Goal: Check status: Check status

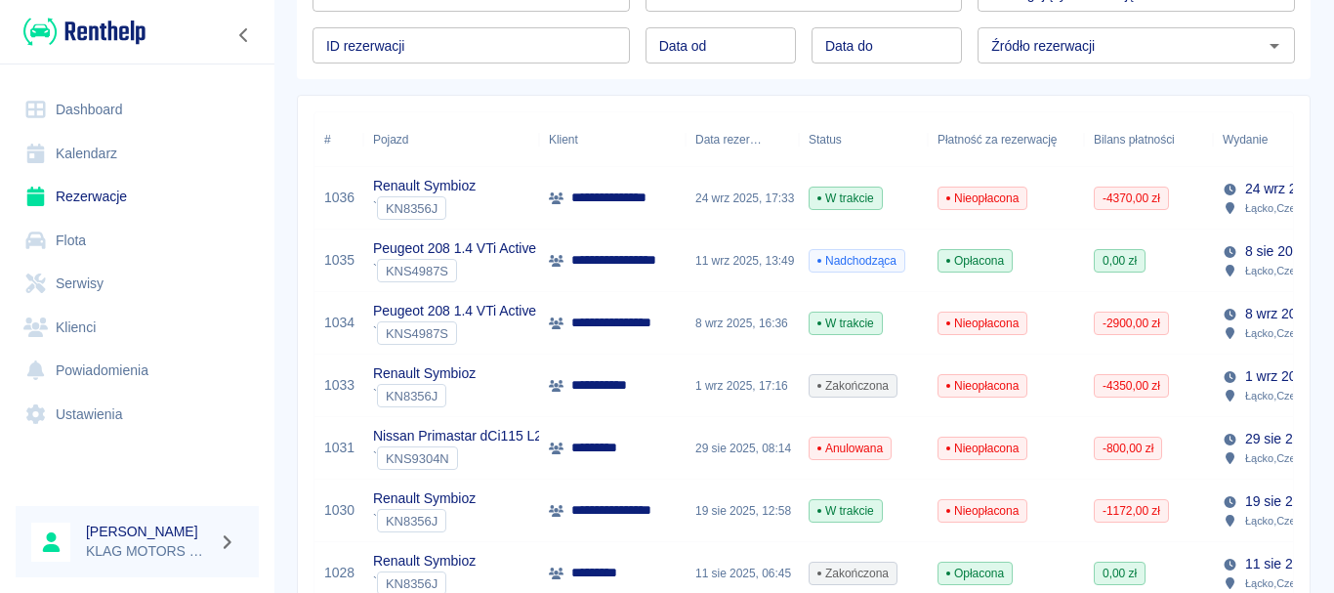
scroll to position [195, 0]
click at [496, 381] on div "Renault Symbioz ` KN8356J" at bounding box center [451, 384] width 176 height 62
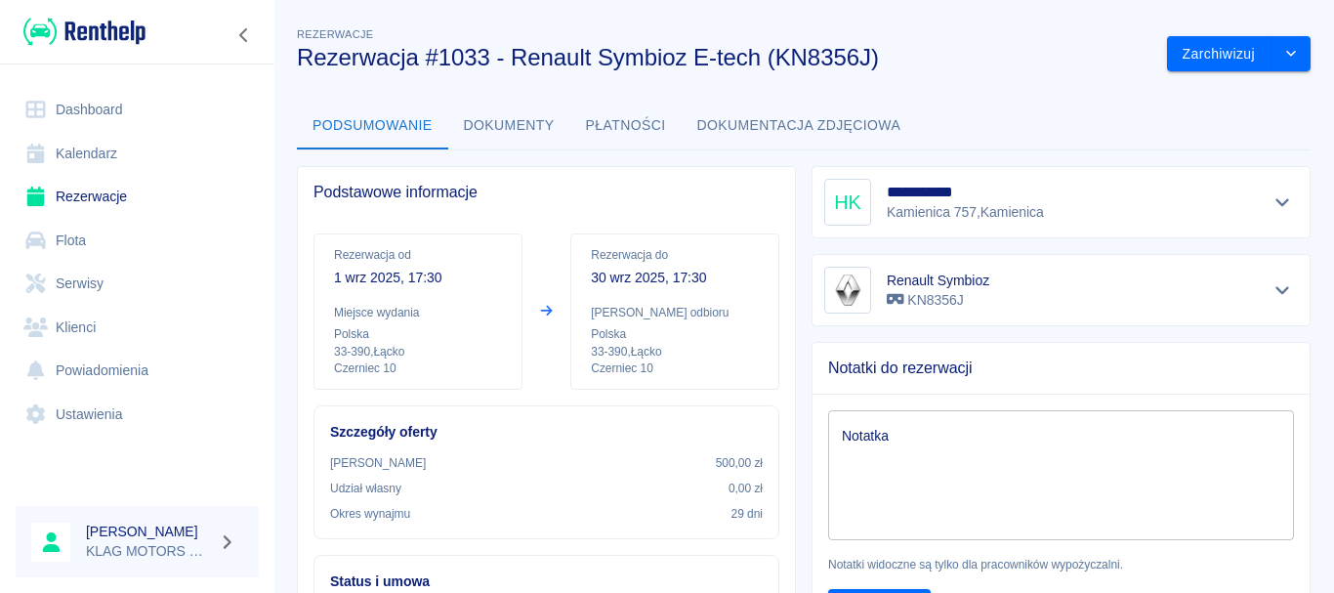
click at [504, 125] on button "Dokumenty" at bounding box center [509, 126] width 122 height 47
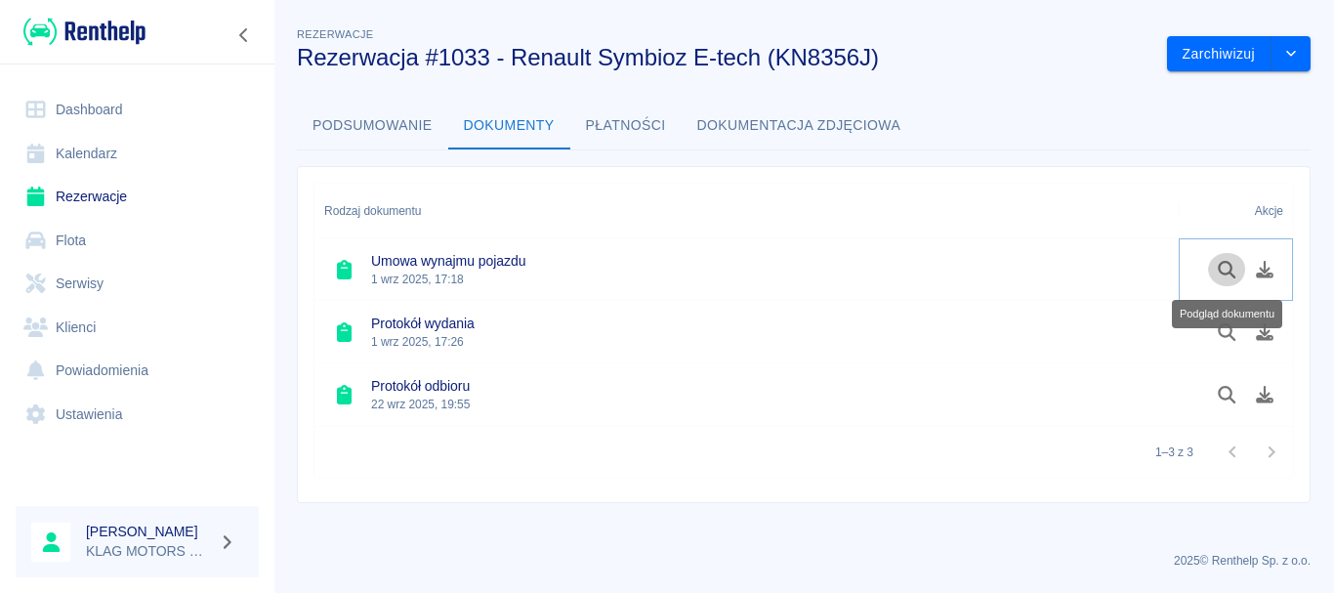
click at [1225, 274] on icon "Podgląd dokumentu" at bounding box center [1226, 270] width 18 height 18
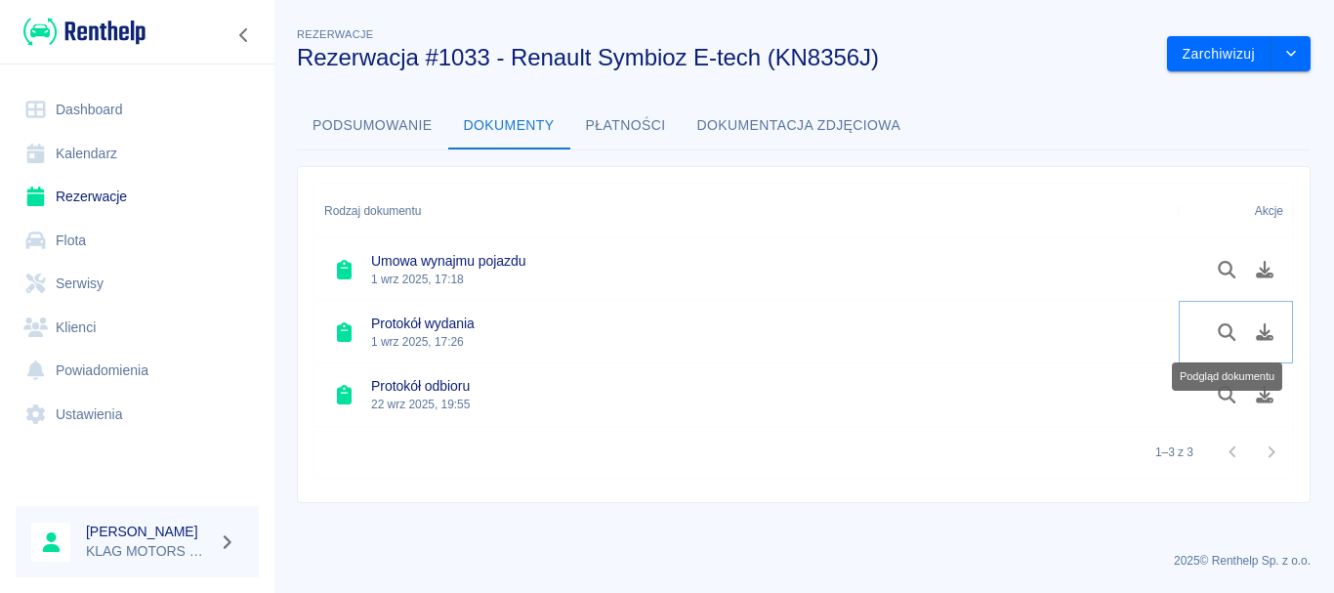
click at [1234, 336] on icon "Podgląd dokumentu" at bounding box center [1226, 332] width 22 height 18
click at [1226, 395] on icon "Podgląd dokumentu" at bounding box center [1226, 395] width 22 height 18
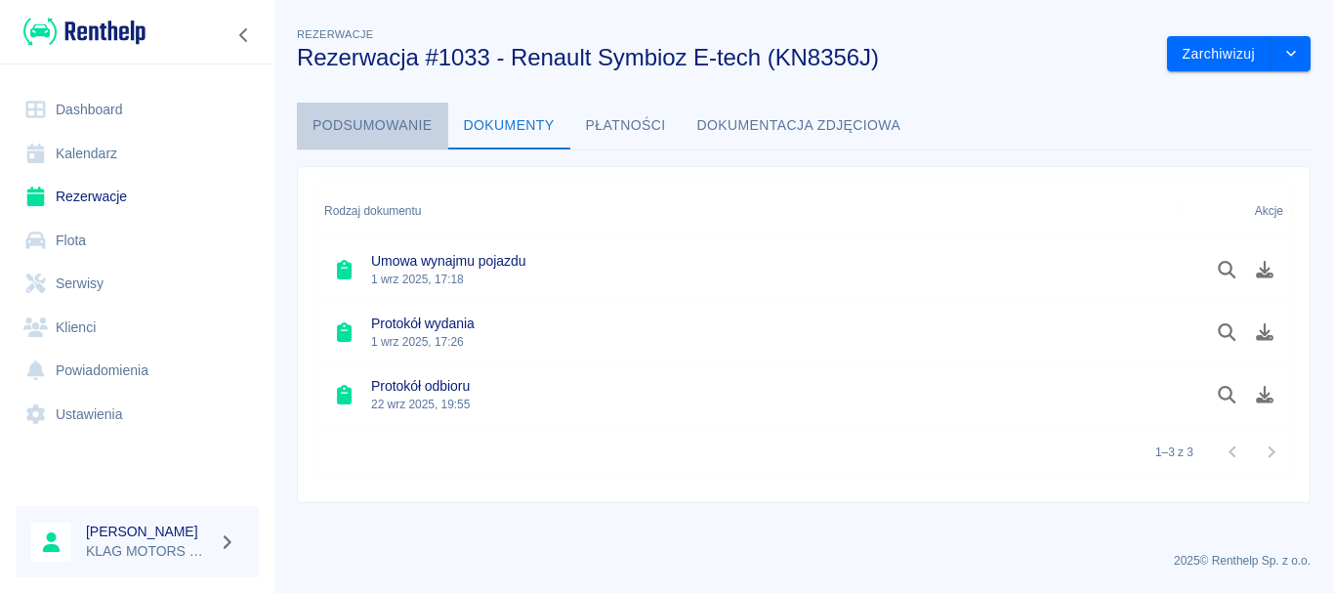
click at [429, 125] on button "Podsumowanie" at bounding box center [372, 126] width 151 height 47
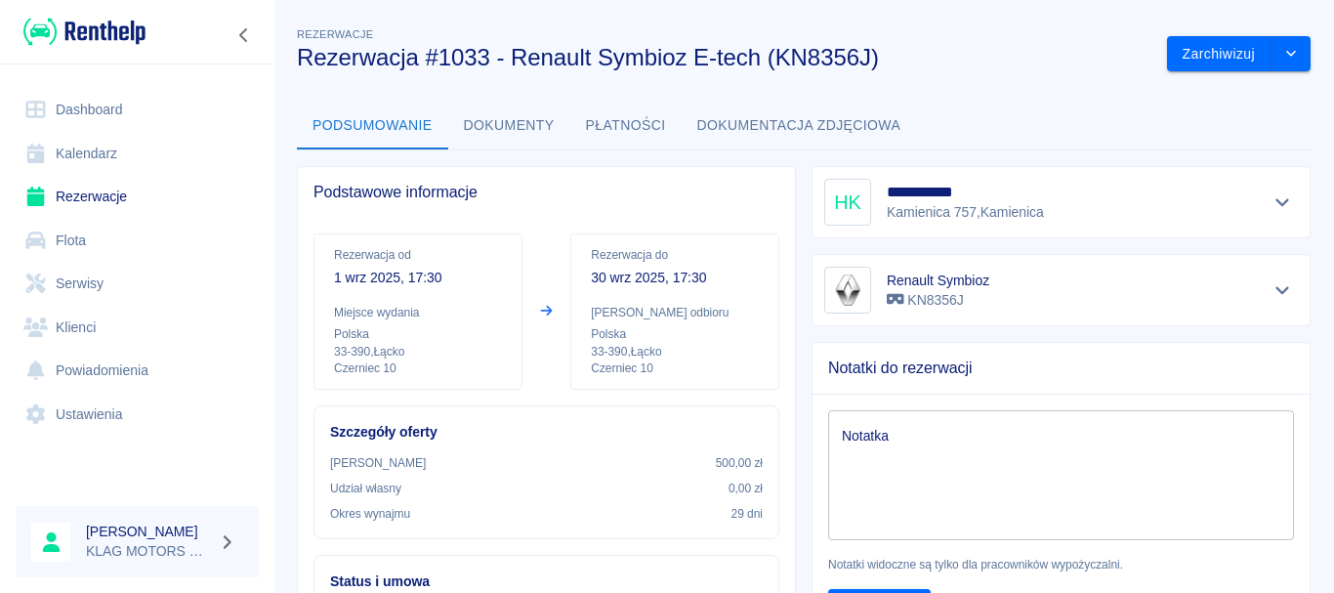
drag, startPoint x: 66, startPoint y: 31, endPoint x: 255, endPoint y: 126, distance: 210.9
click at [66, 30] on img at bounding box center [84, 32] width 122 height 32
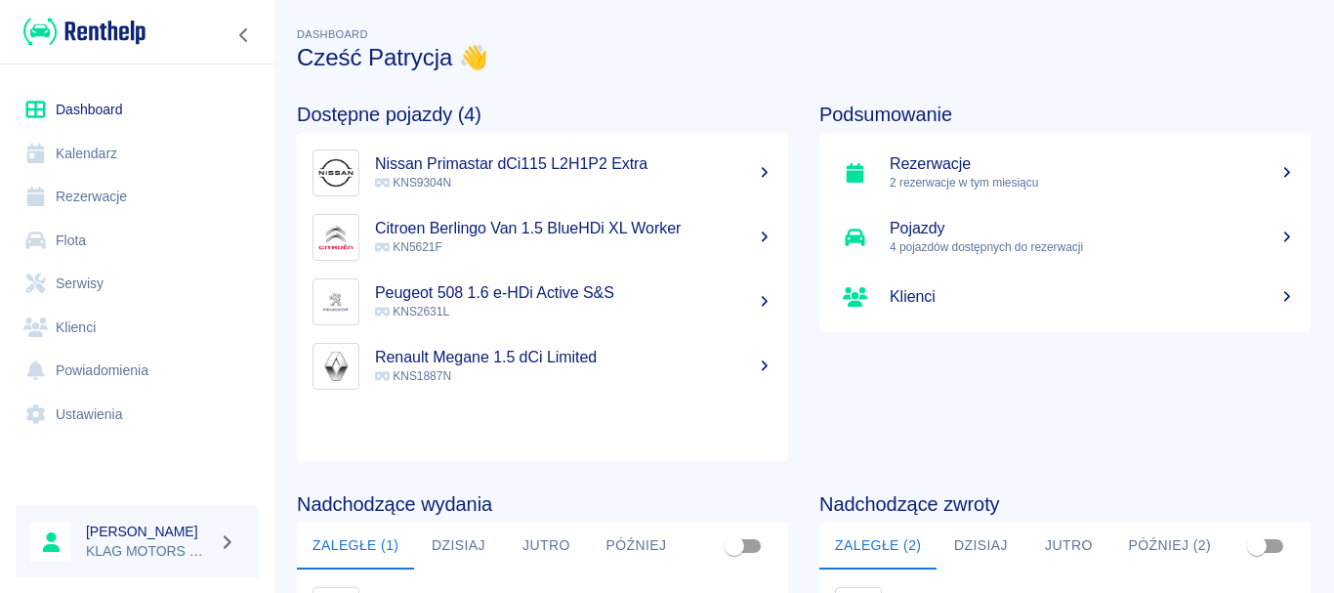
scroll to position [426, 0]
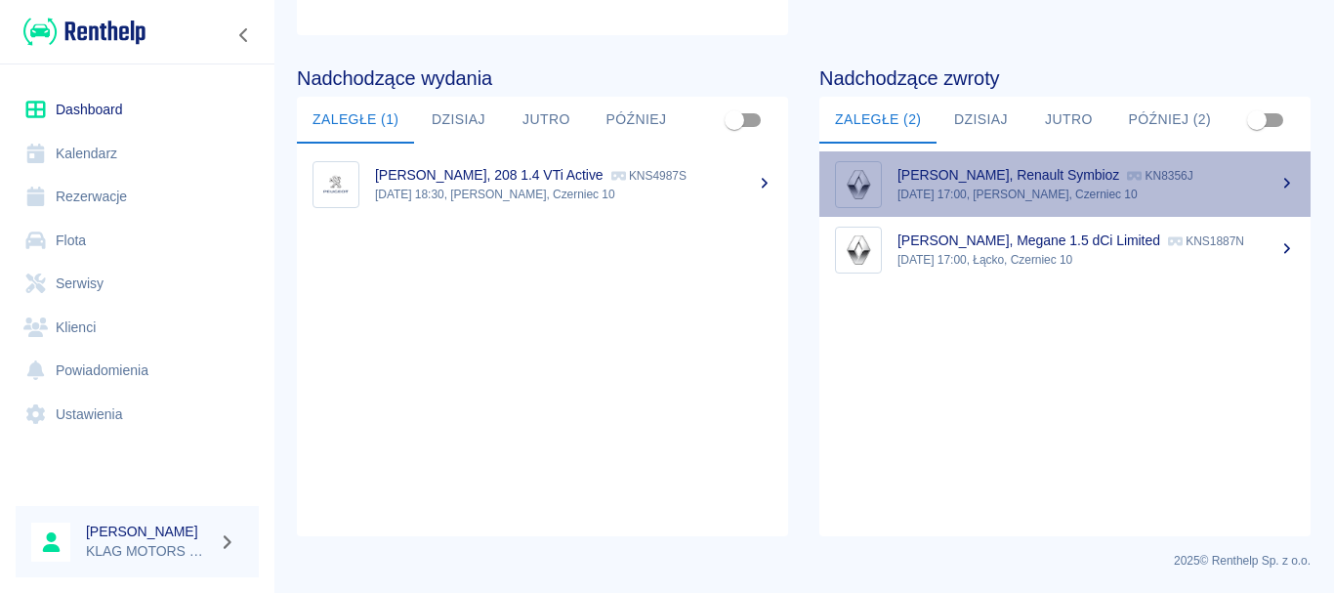
click at [1254, 182] on div "[PERSON_NAME], Renault Symbioz KN8356J" at bounding box center [1095, 175] width 397 height 21
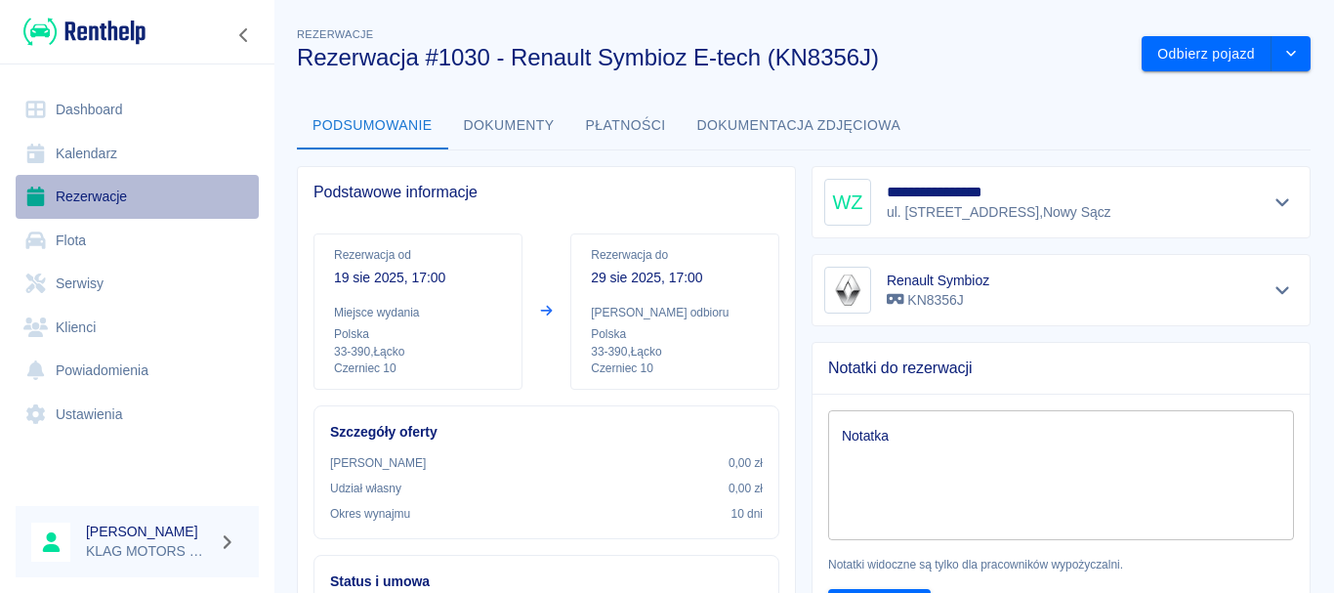
click at [132, 198] on link "Rezerwacje" at bounding box center [137, 197] width 243 height 44
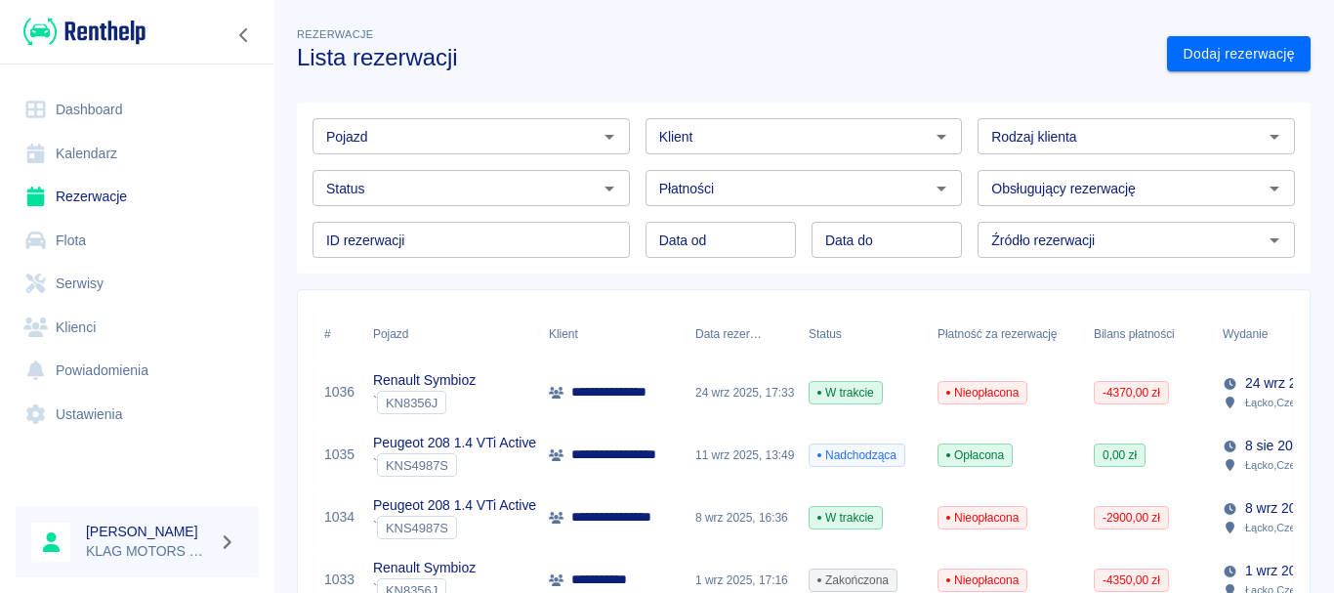
click at [126, 249] on link "Flota" at bounding box center [137, 241] width 243 height 44
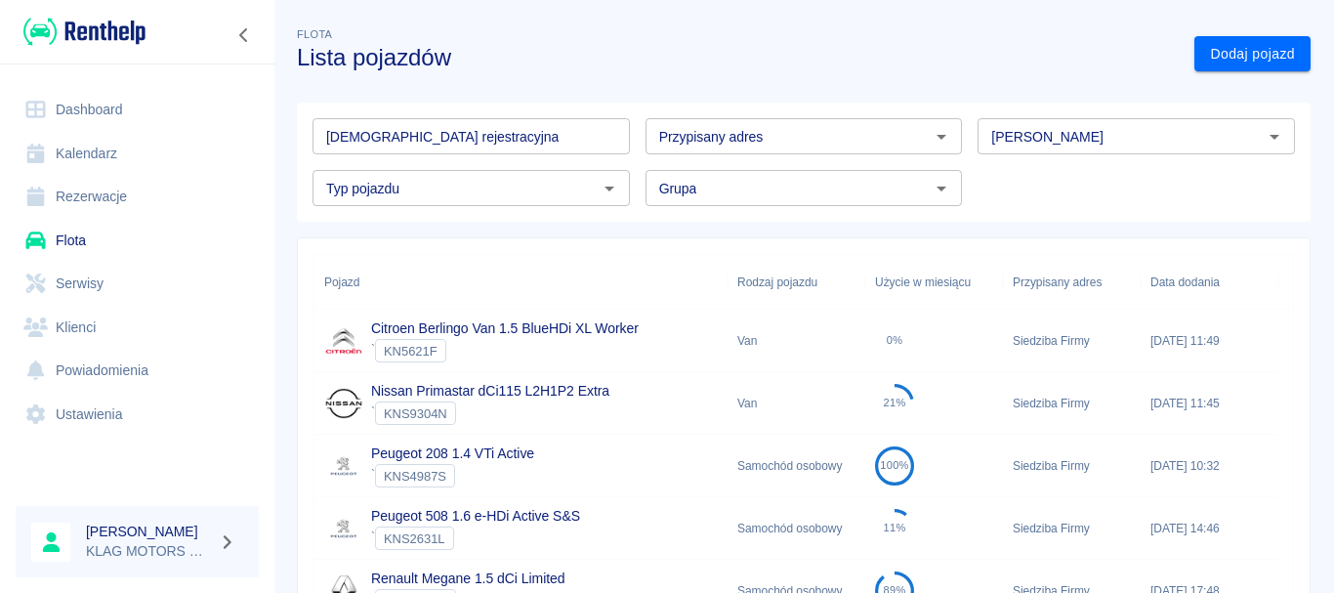
click at [156, 126] on link "Dashboard" at bounding box center [137, 110] width 243 height 44
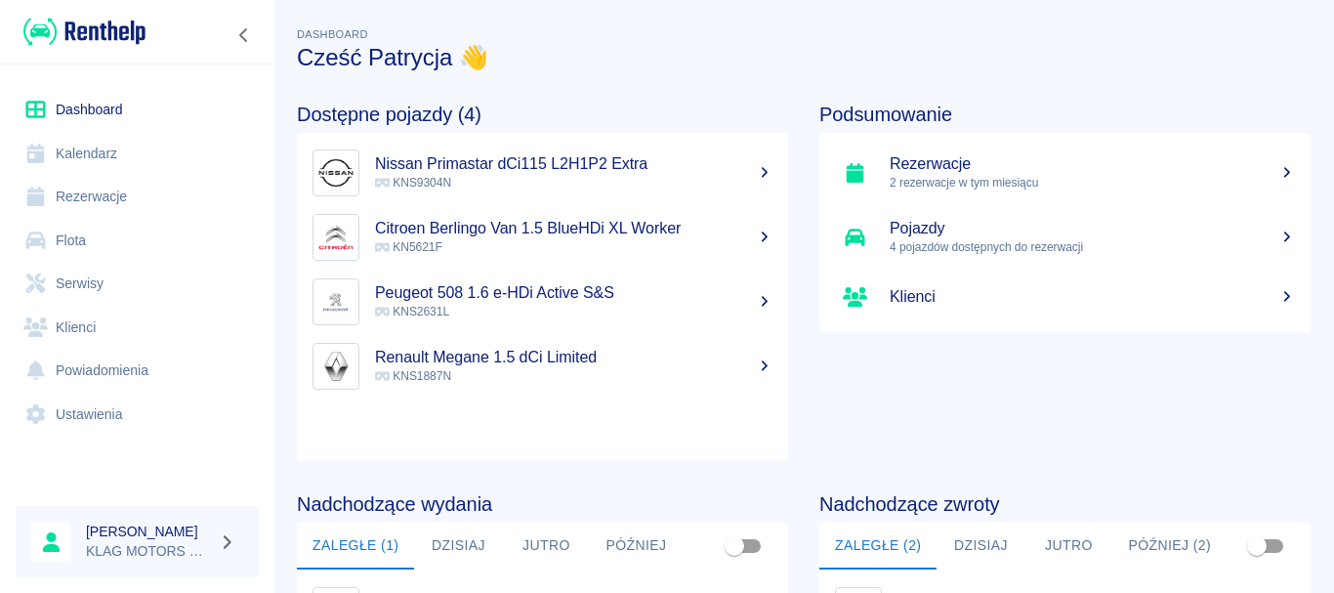
click at [108, 147] on link "Kalendarz" at bounding box center [137, 154] width 243 height 44
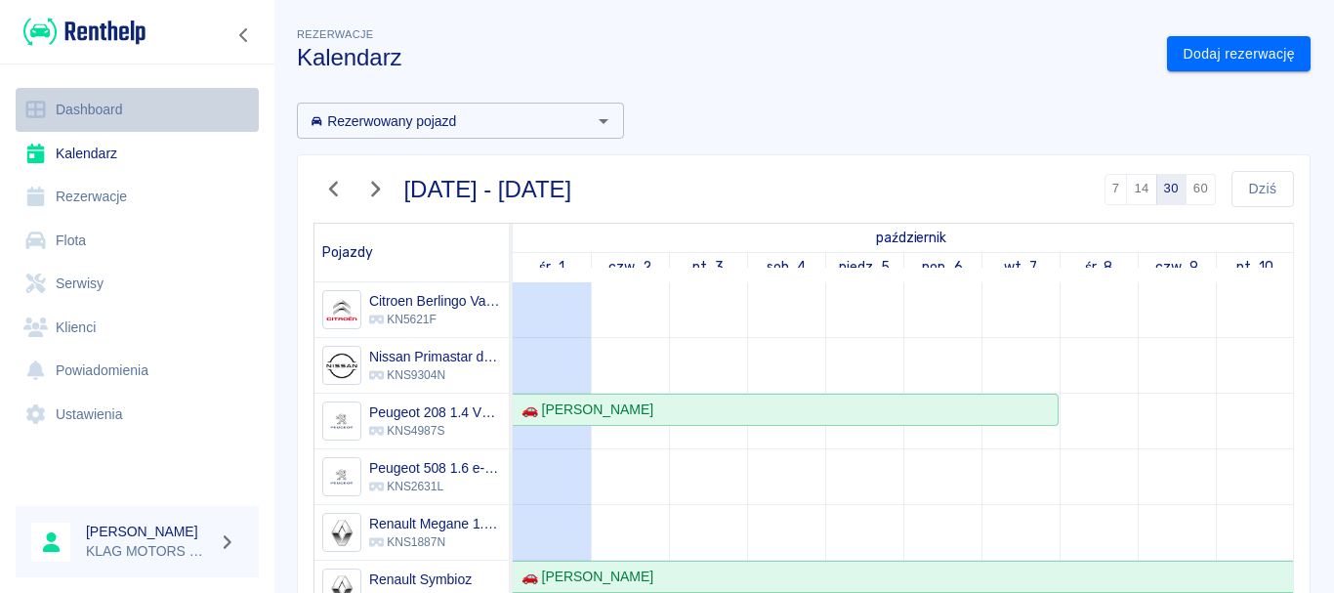
click at [115, 110] on link "Dashboard" at bounding box center [137, 110] width 243 height 44
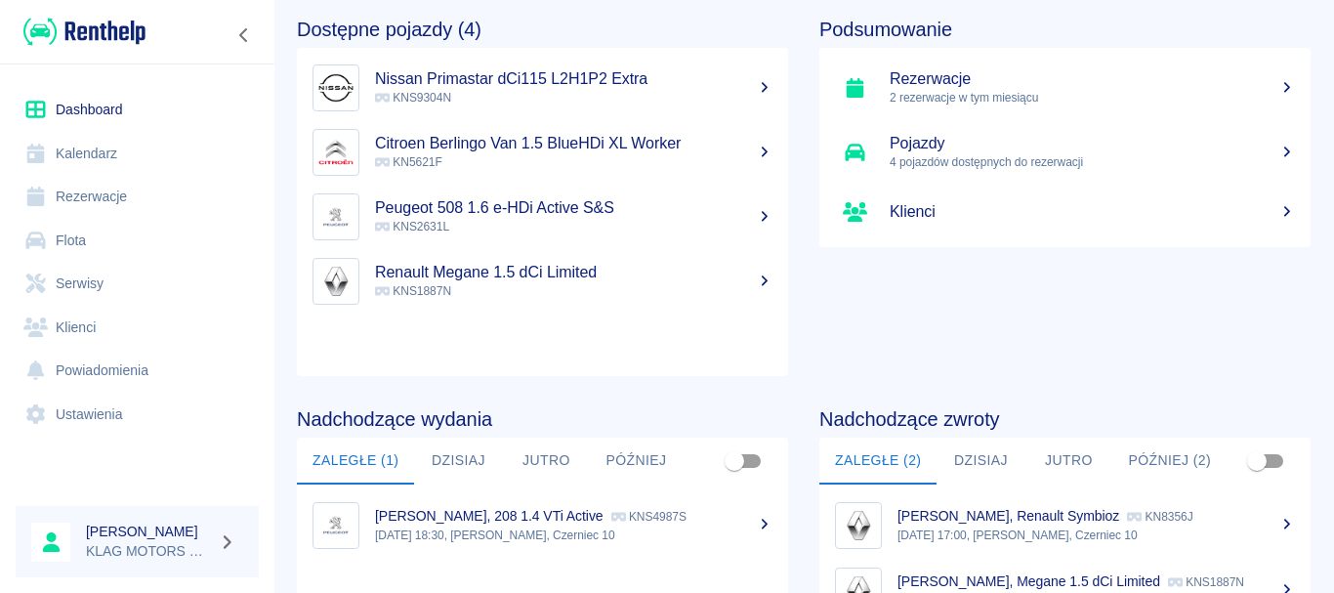
scroll to position [195, 0]
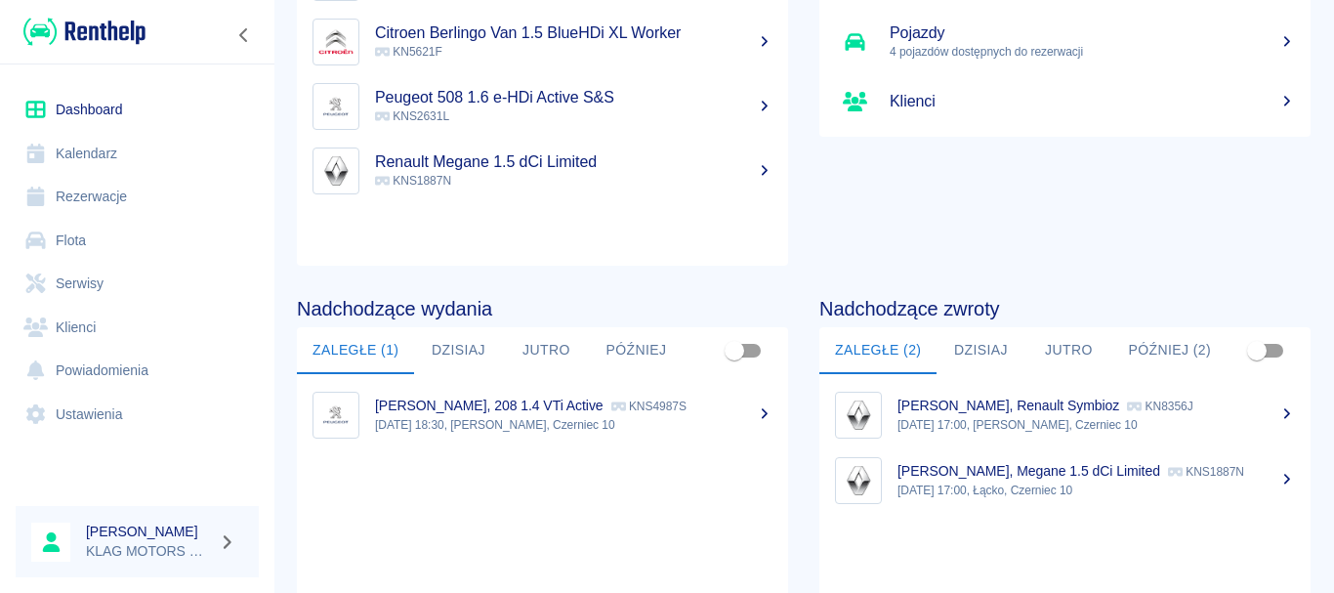
click at [1176, 494] on p "[DATE] 17:00, Łącko, Czerniec 10" at bounding box center [1095, 490] width 397 height 18
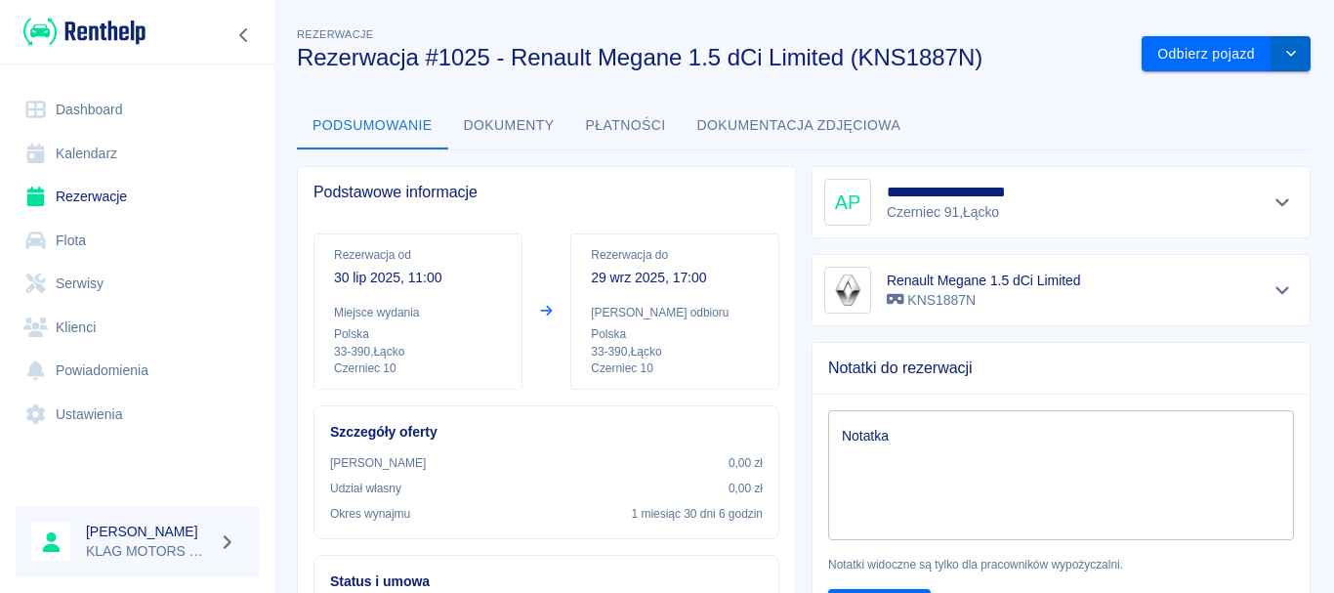
click at [1280, 61] on button "drop-down" at bounding box center [1290, 54] width 39 height 36
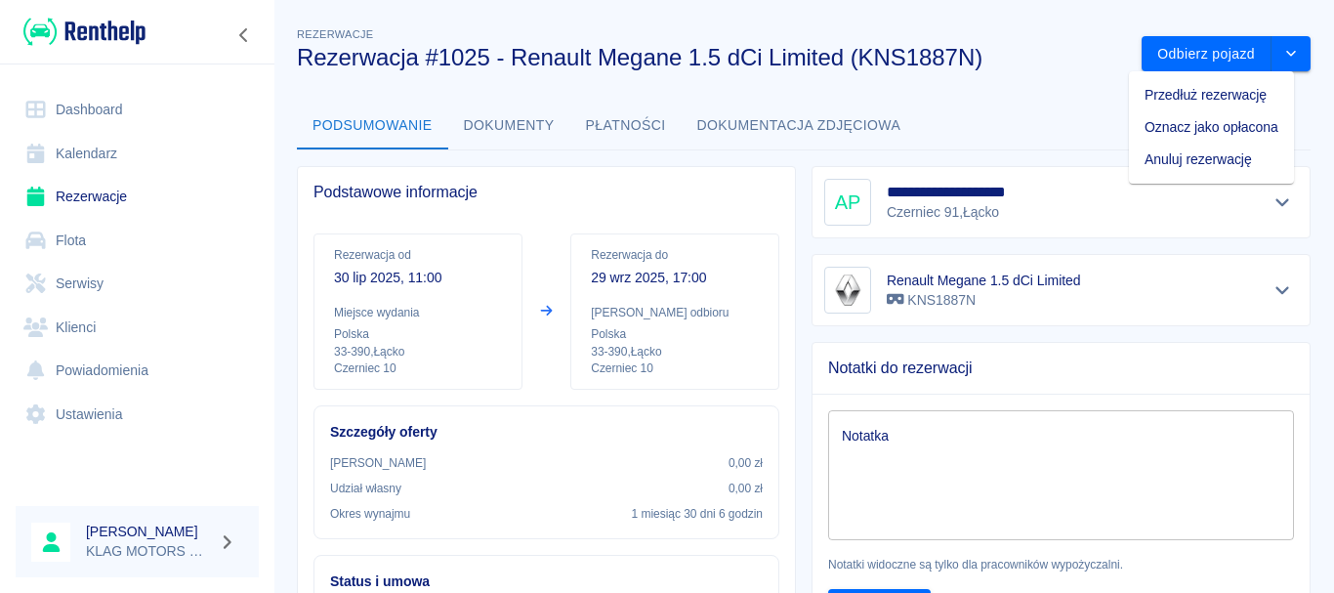
click at [629, 122] on button "Płatności" at bounding box center [625, 126] width 111 height 47
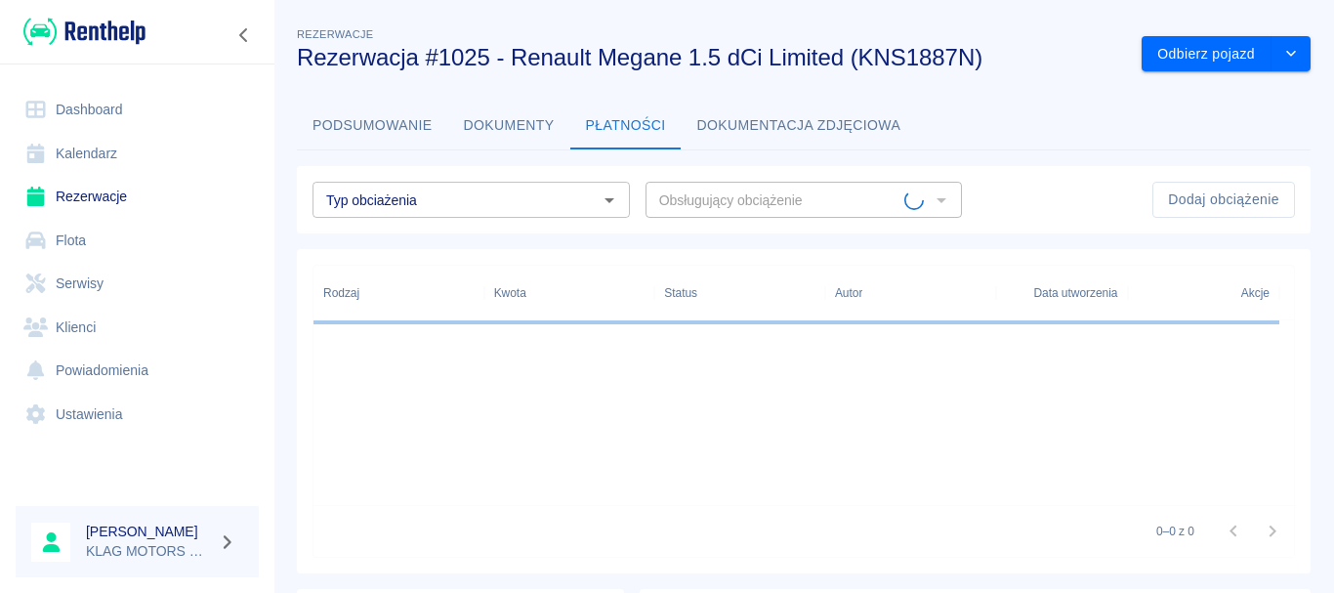
click at [508, 131] on button "Dokumenty" at bounding box center [509, 126] width 122 height 47
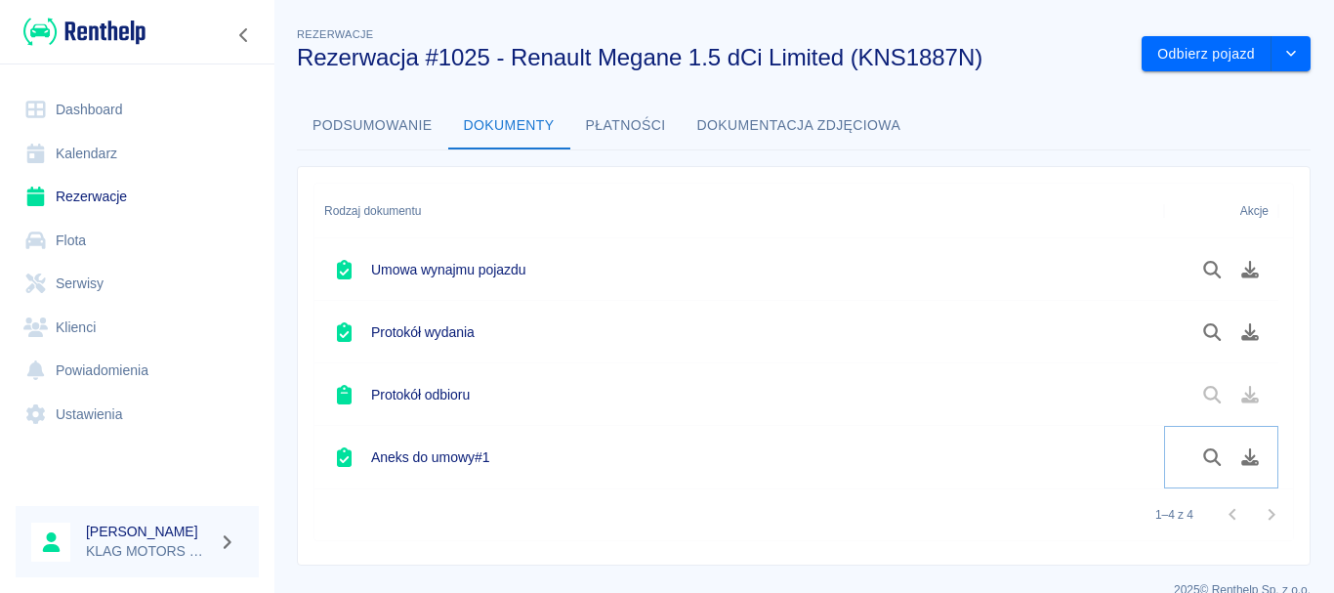
click at [1214, 455] on icon "Podgląd dokumentu" at bounding box center [1212, 457] width 22 height 18
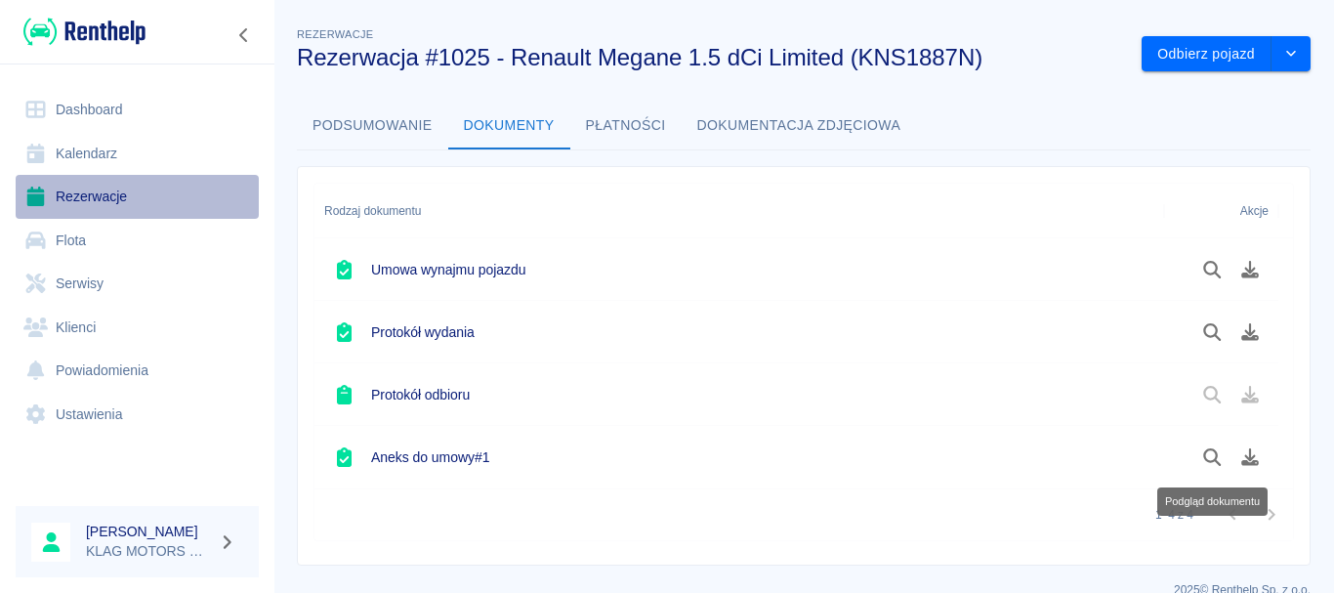
click at [141, 207] on link "Rezerwacje" at bounding box center [137, 197] width 243 height 44
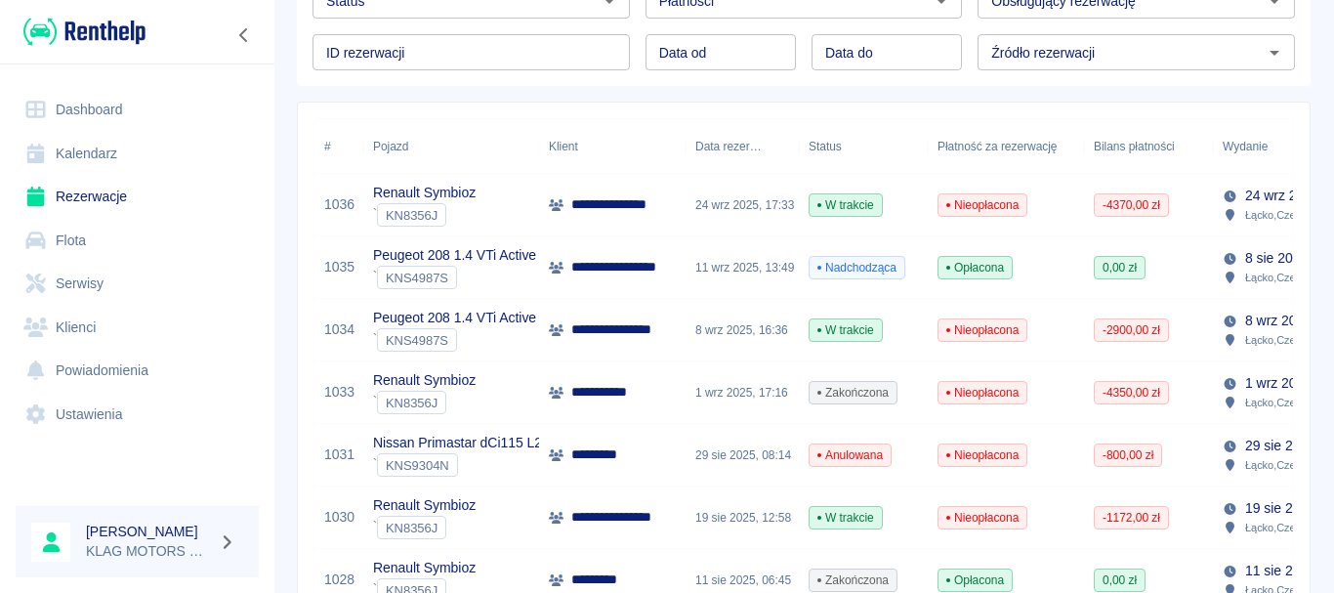
scroll to position [195, 0]
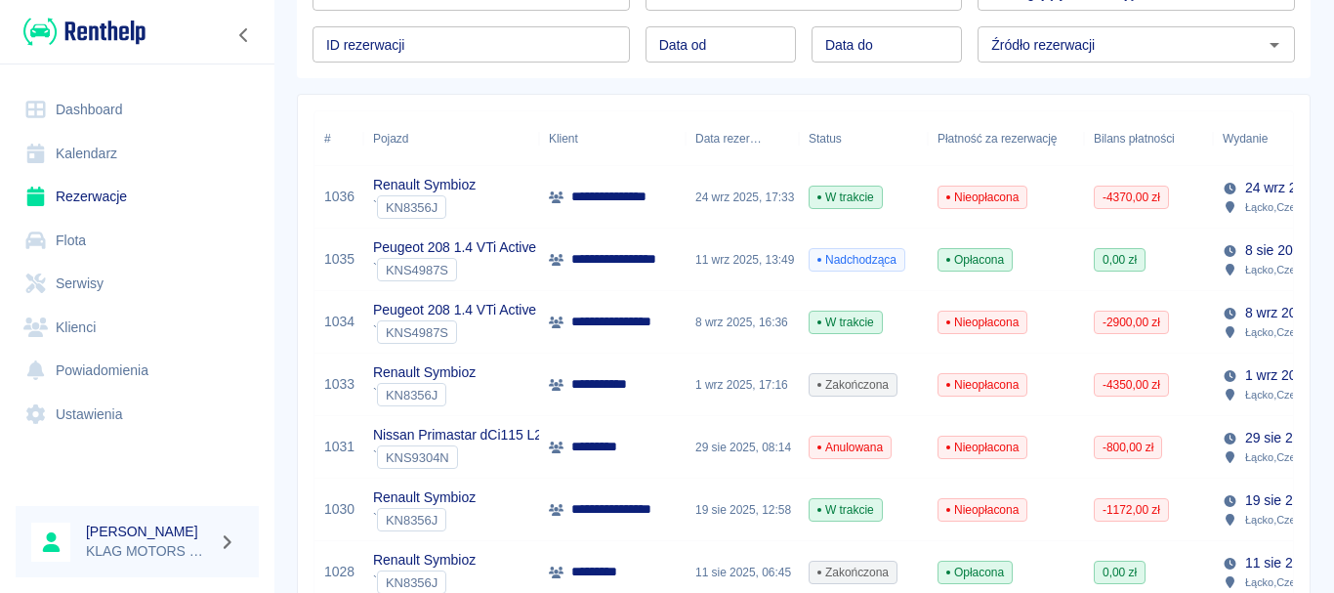
click at [508, 378] on div "Renault Symbioz ` KN8356J" at bounding box center [451, 384] width 176 height 62
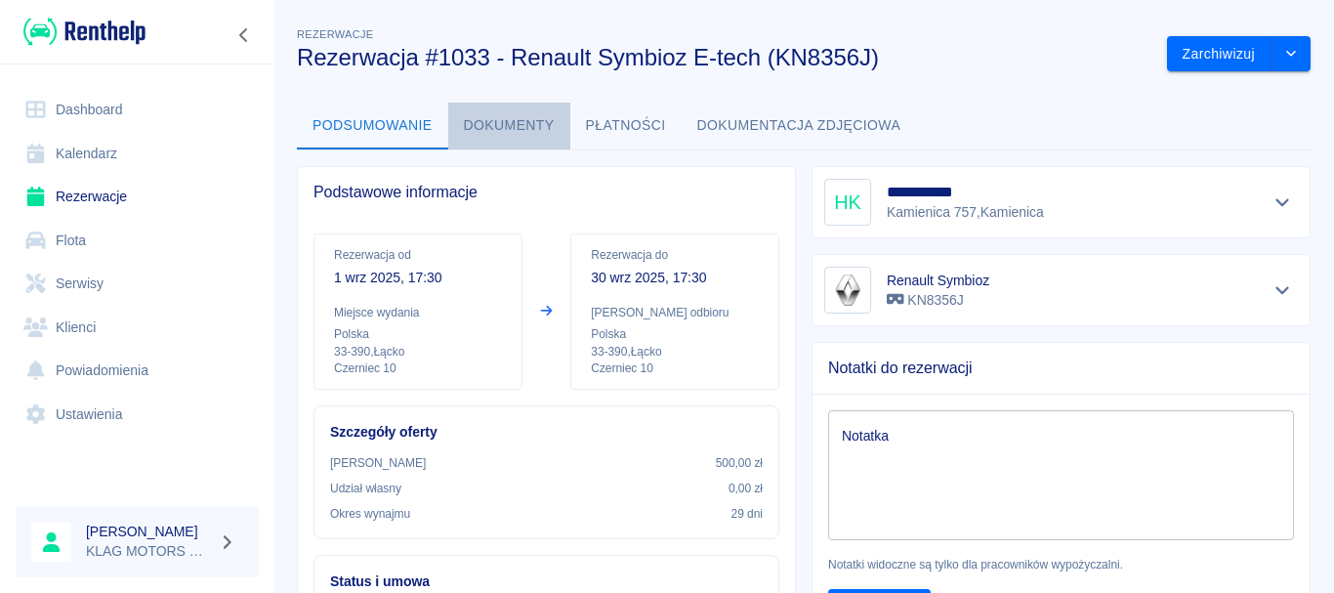
click at [524, 125] on button "Dokumenty" at bounding box center [509, 126] width 122 height 47
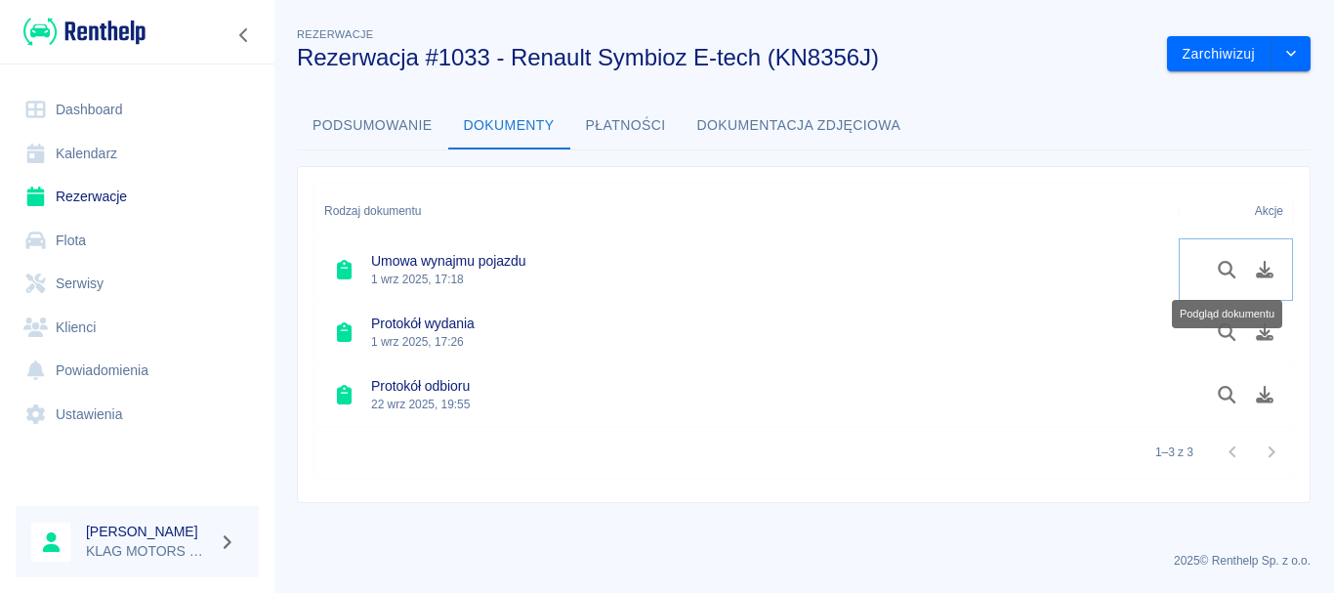
click at [1217, 270] on icon "Podgląd dokumentu" at bounding box center [1226, 270] width 22 height 18
click at [1302, 58] on button "drop-down" at bounding box center [1290, 54] width 39 height 36
click at [323, 123] on button "Podsumowanie" at bounding box center [372, 126] width 151 height 47
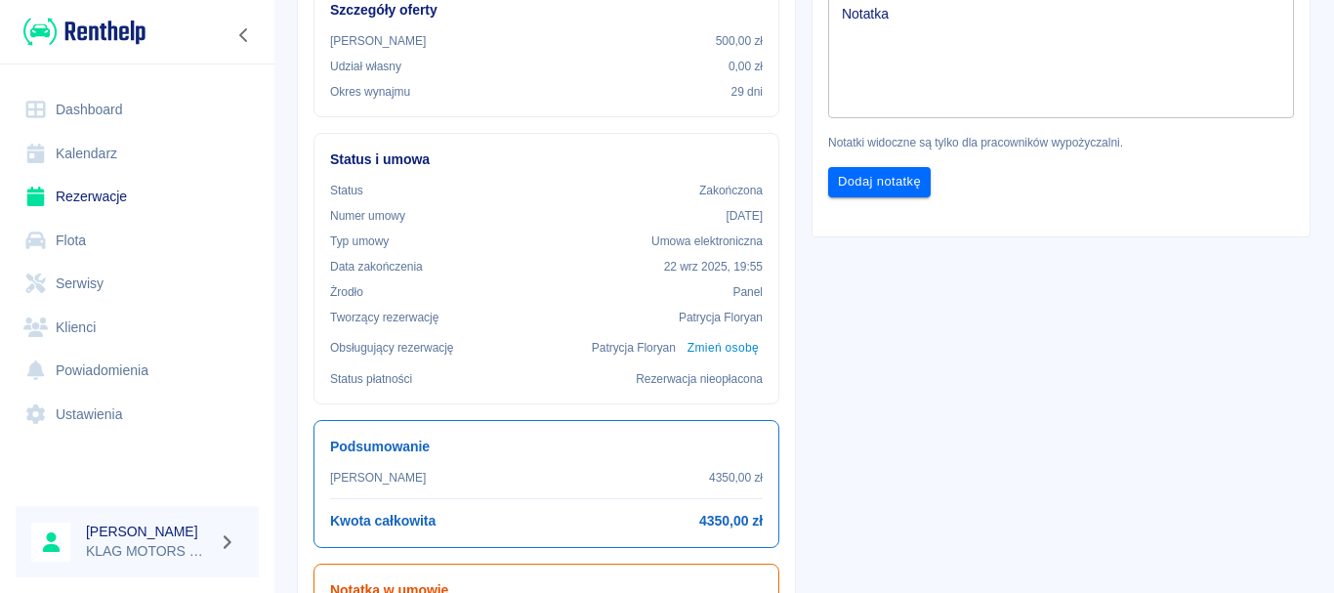
scroll to position [391, 0]
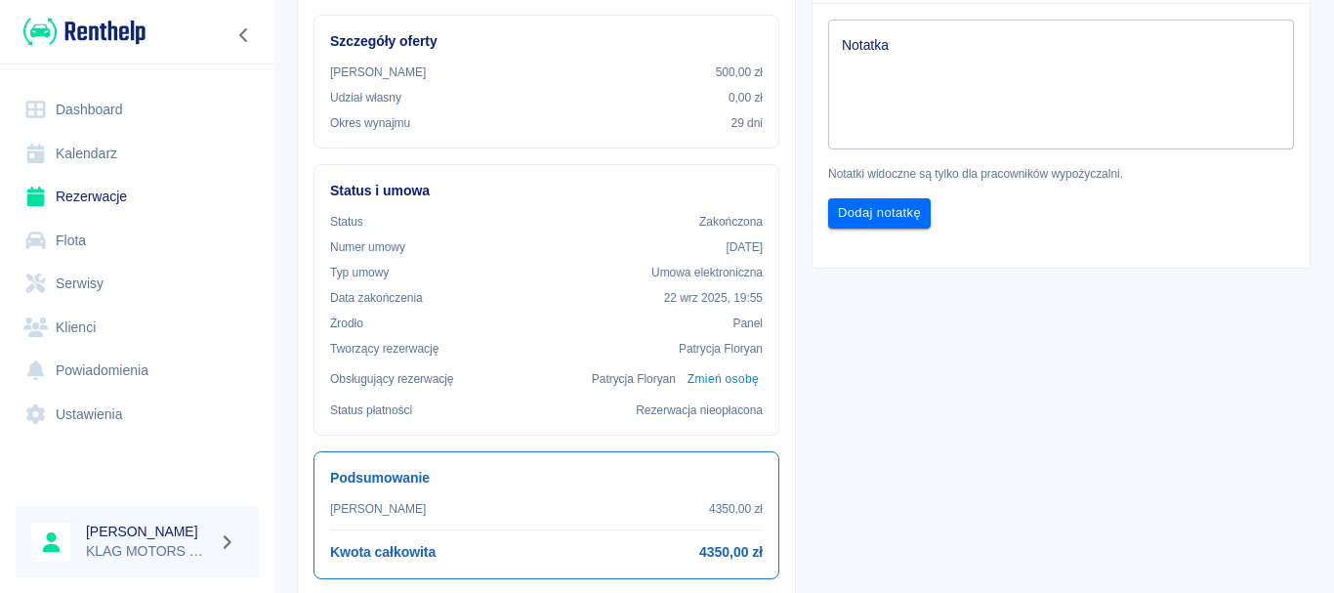
click at [684, 413] on p "Rezerwacja nieopłacona" at bounding box center [699, 410] width 127 height 18
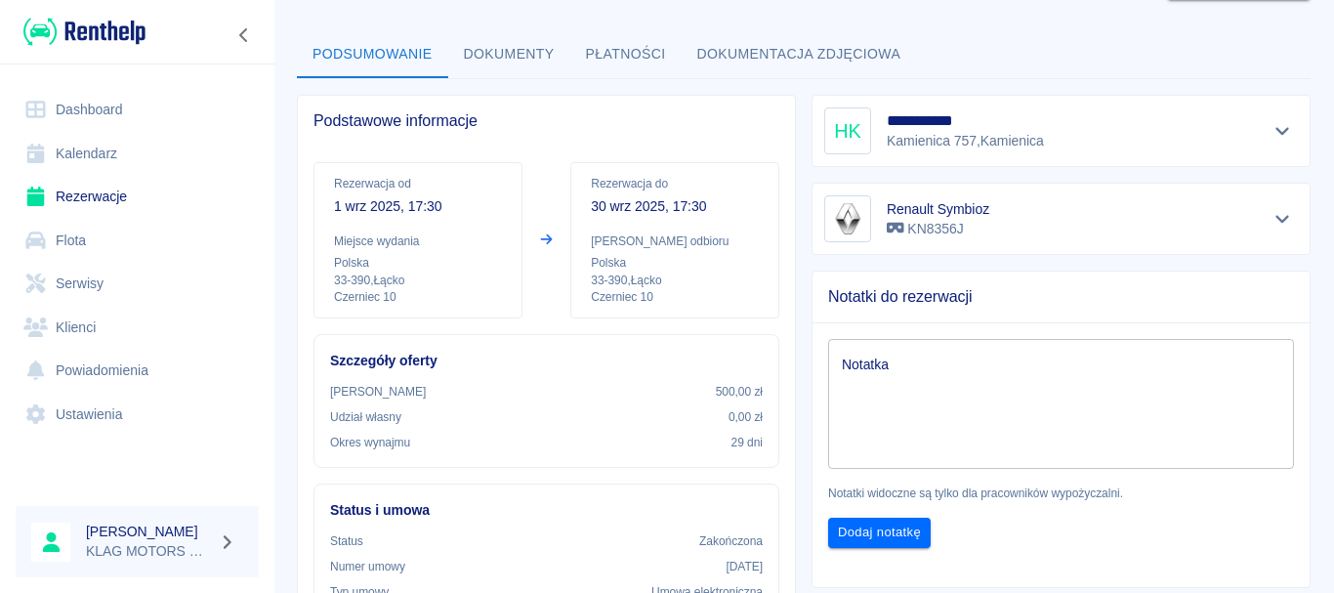
scroll to position [0, 0]
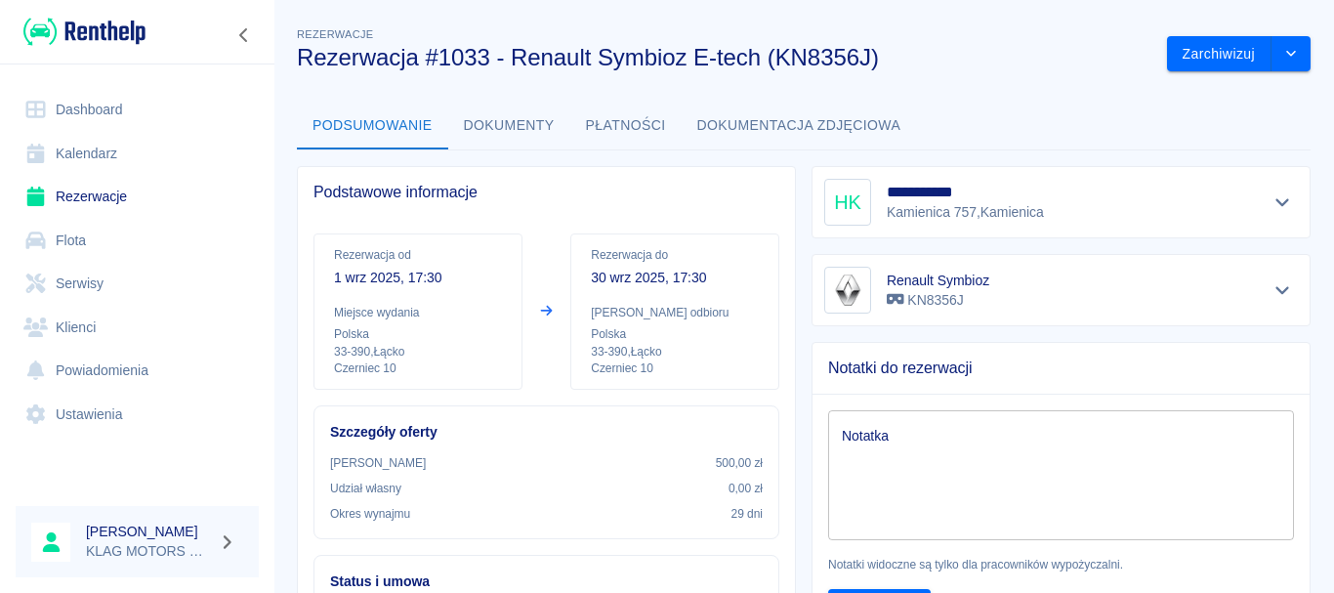
click at [796, 305] on div "Renault Symbioz KN8356J" at bounding box center [1053, 282] width 514 height 88
click at [1283, 59] on icon "drop-down" at bounding box center [1291, 53] width 16 height 13
click at [546, 132] on button "Dokumenty" at bounding box center [509, 126] width 122 height 47
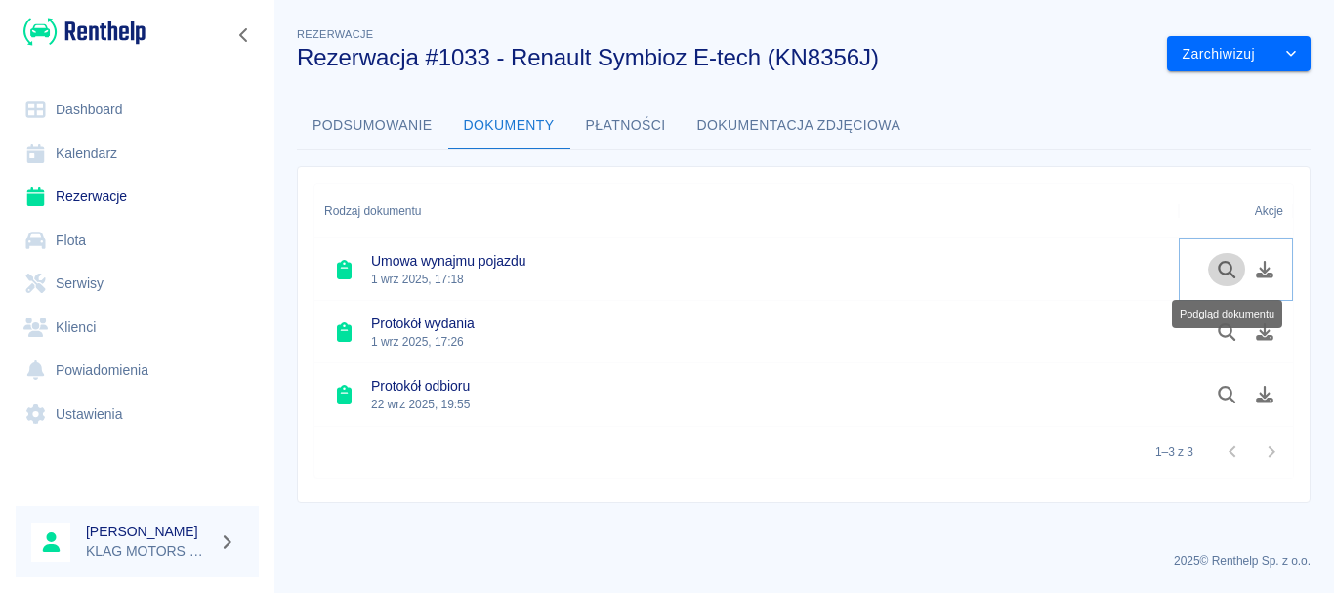
click at [1232, 269] on icon "Podgląd dokumentu" at bounding box center [1226, 270] width 22 height 18
click at [400, 126] on button "Podsumowanie" at bounding box center [372, 126] width 151 height 47
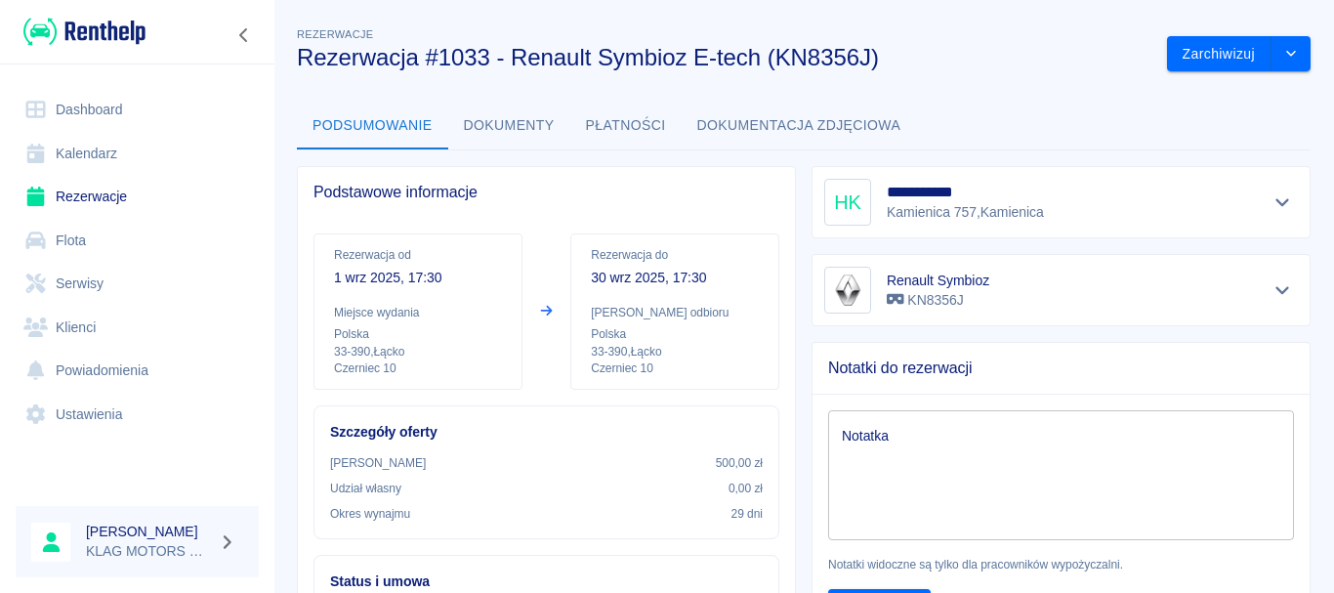
click at [796, 275] on div "Renault Symbioz KN8356J" at bounding box center [1053, 282] width 514 height 88
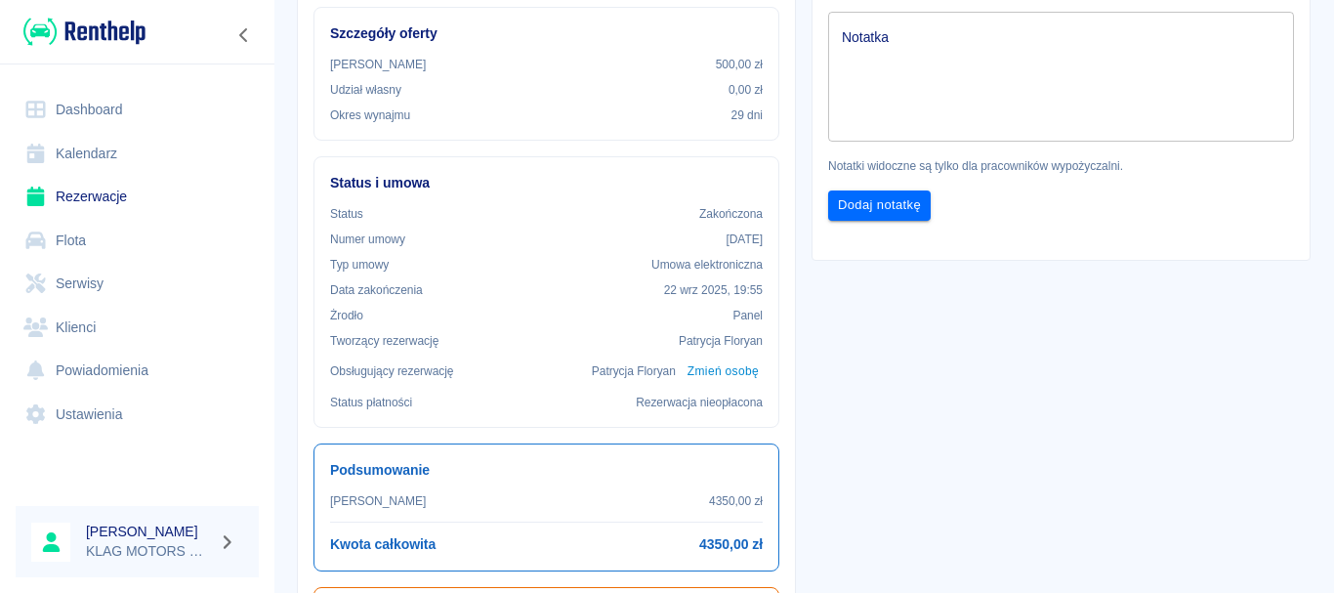
scroll to position [488, 0]
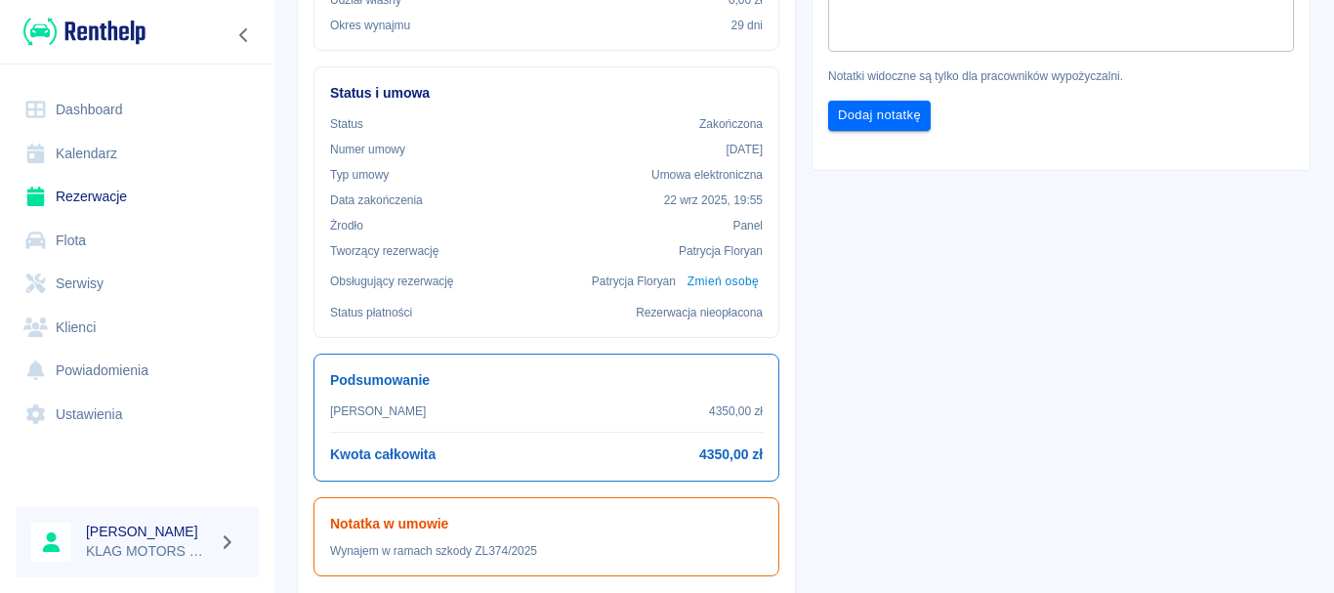
click at [168, 217] on link "Rezerwacje" at bounding box center [137, 197] width 243 height 44
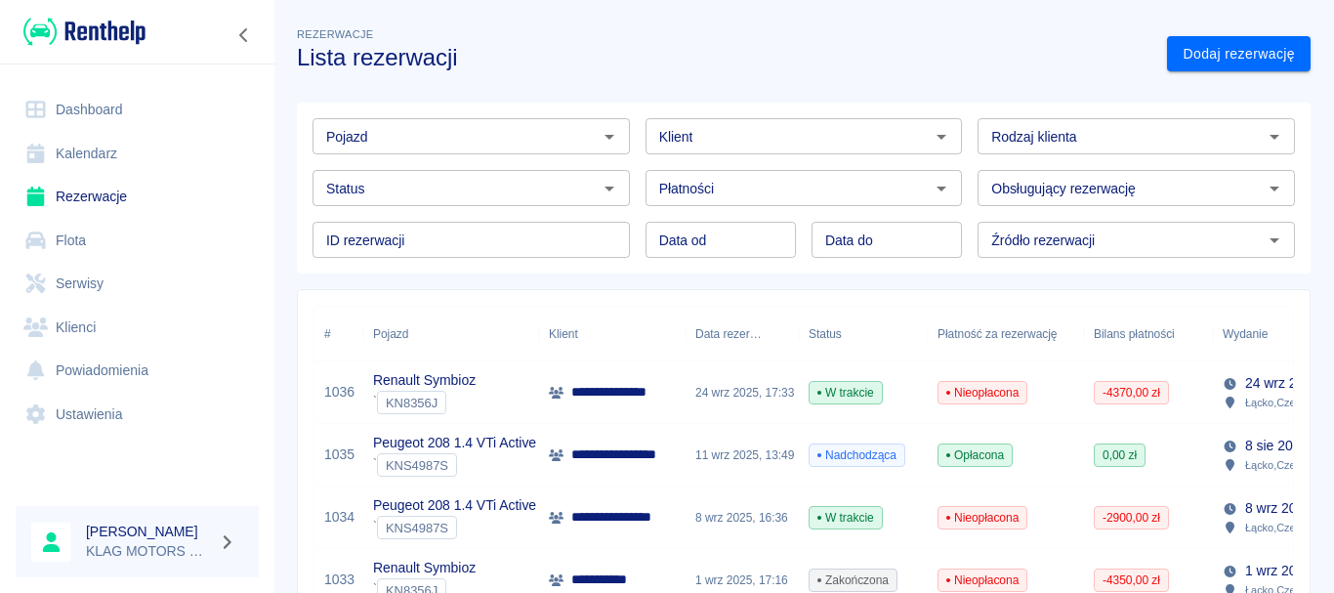
click at [200, 191] on link "Rezerwacje" at bounding box center [137, 197] width 243 height 44
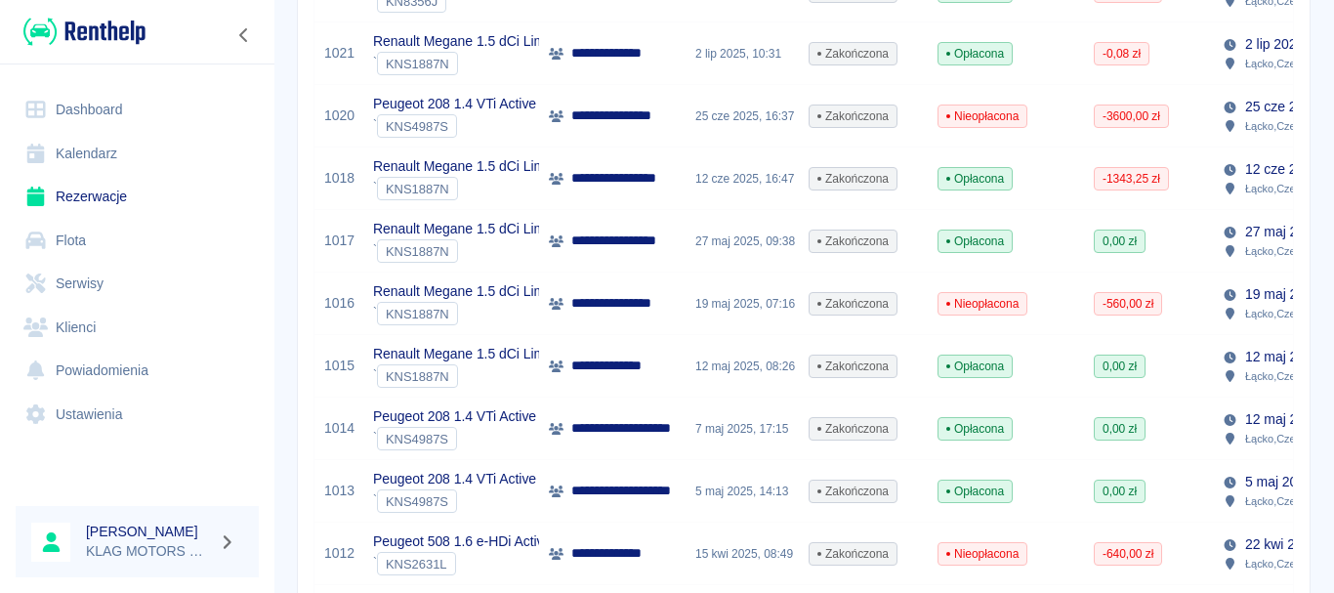
scroll to position [991, 0]
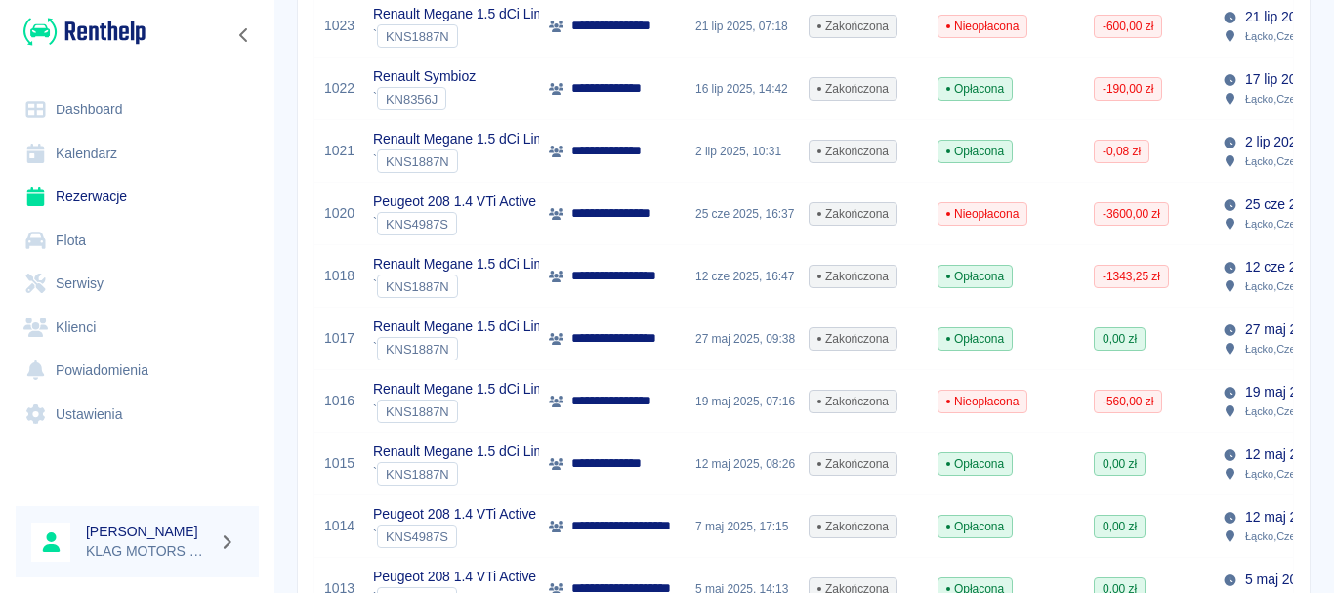
click at [671, 475] on div "**********" at bounding box center [612, 463] width 146 height 62
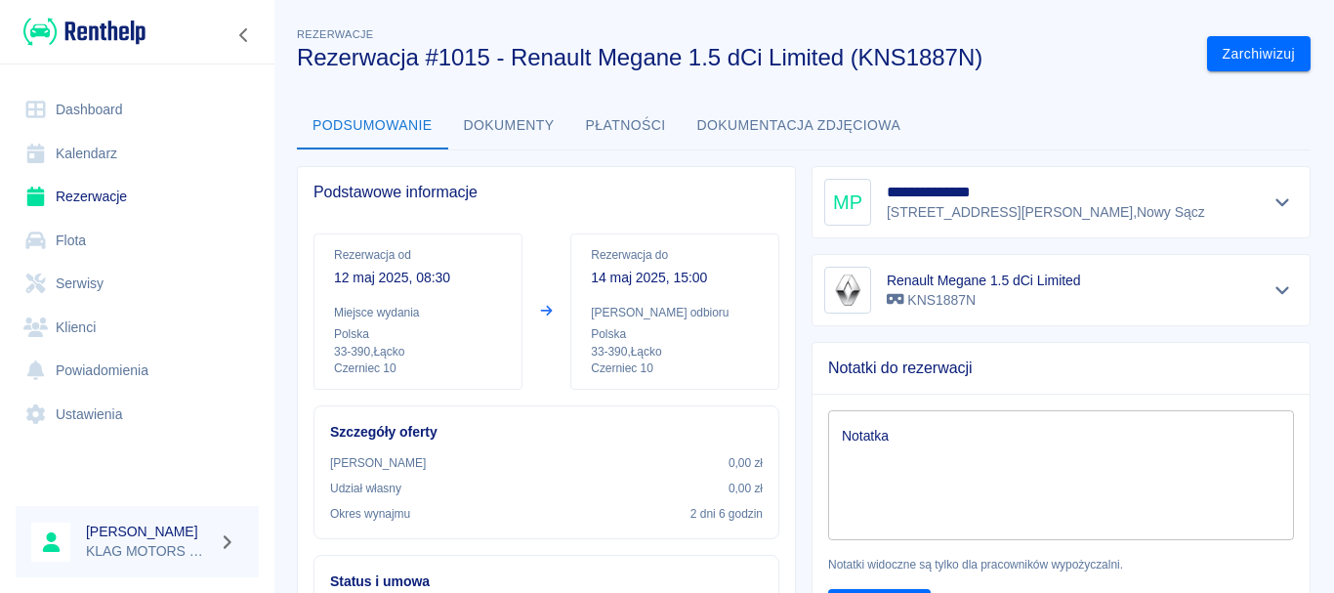
click at [602, 135] on button "Płatności" at bounding box center [625, 126] width 111 height 47
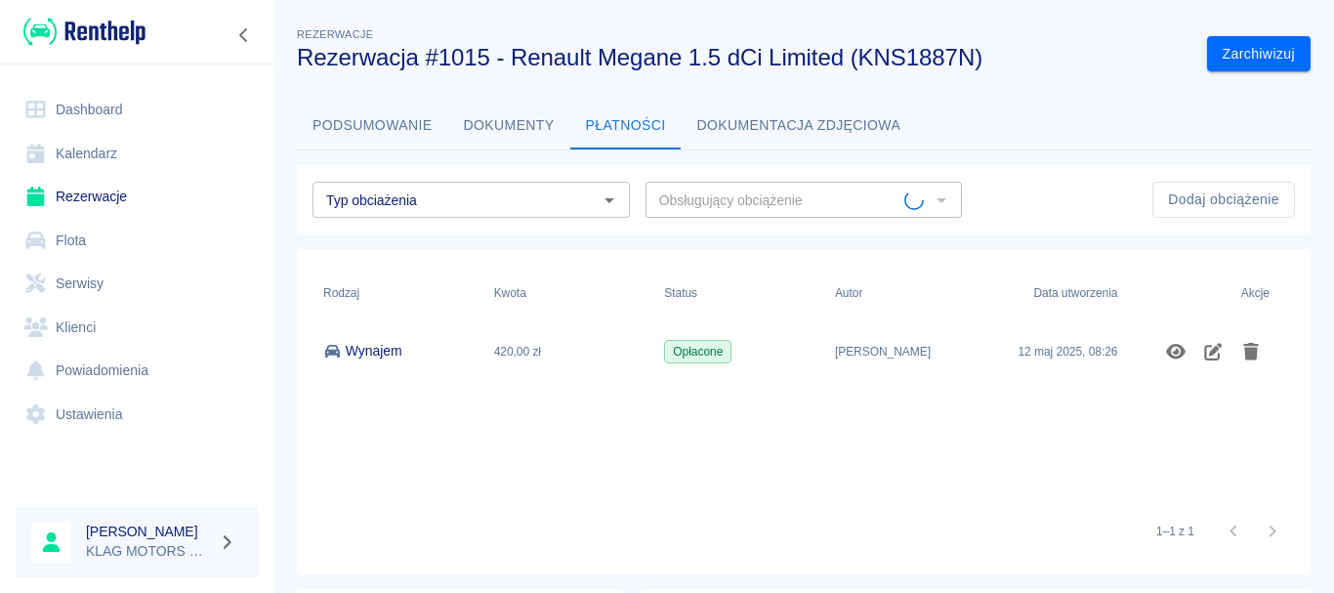
click at [561, 126] on button "Dokumenty" at bounding box center [509, 126] width 122 height 47
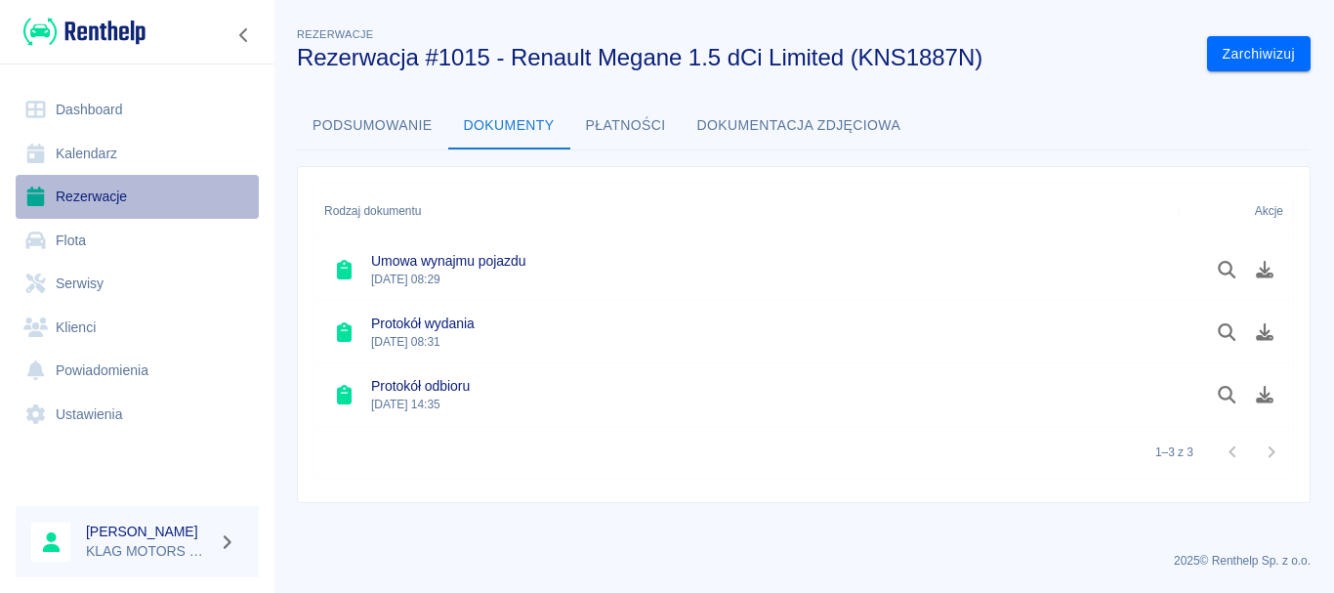
click at [87, 192] on link "Rezerwacje" at bounding box center [137, 197] width 243 height 44
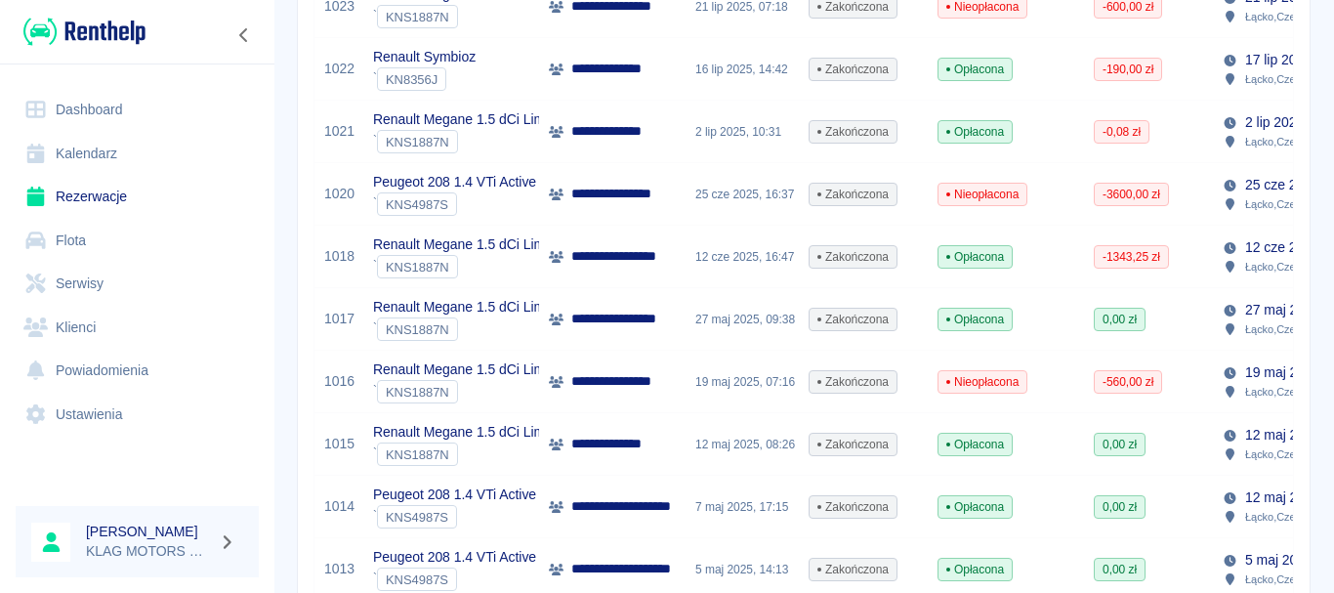
scroll to position [976, 0]
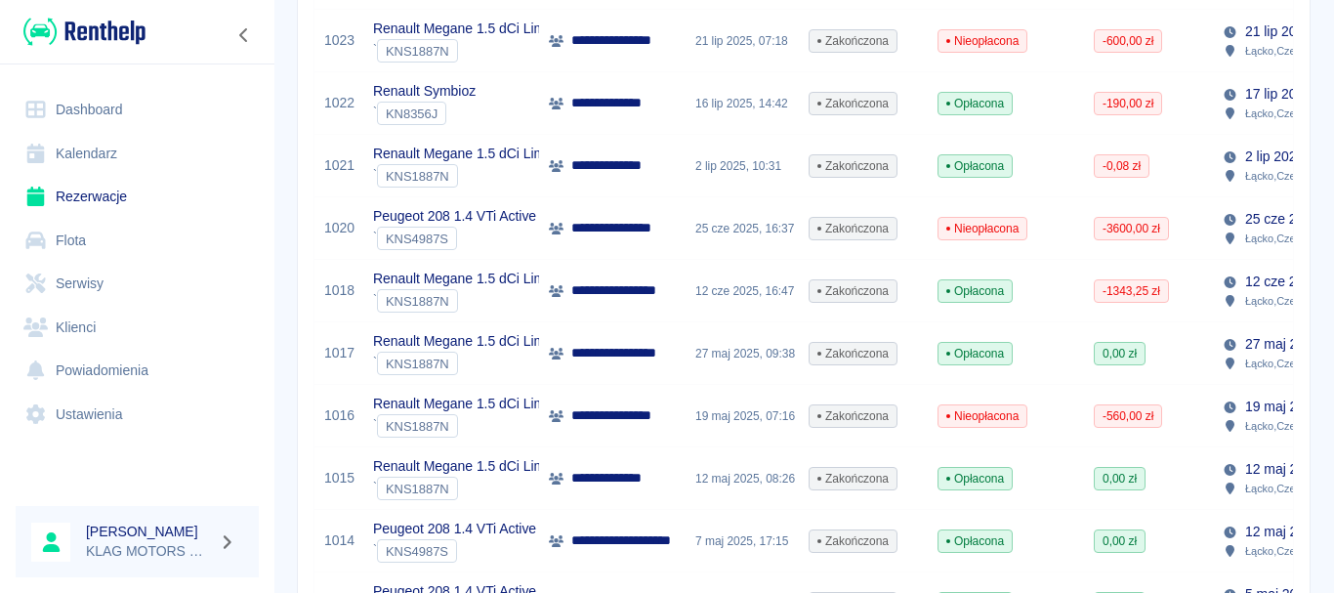
click at [514, 362] on div "` KNS1887N" at bounding box center [470, 362] width 194 height 23
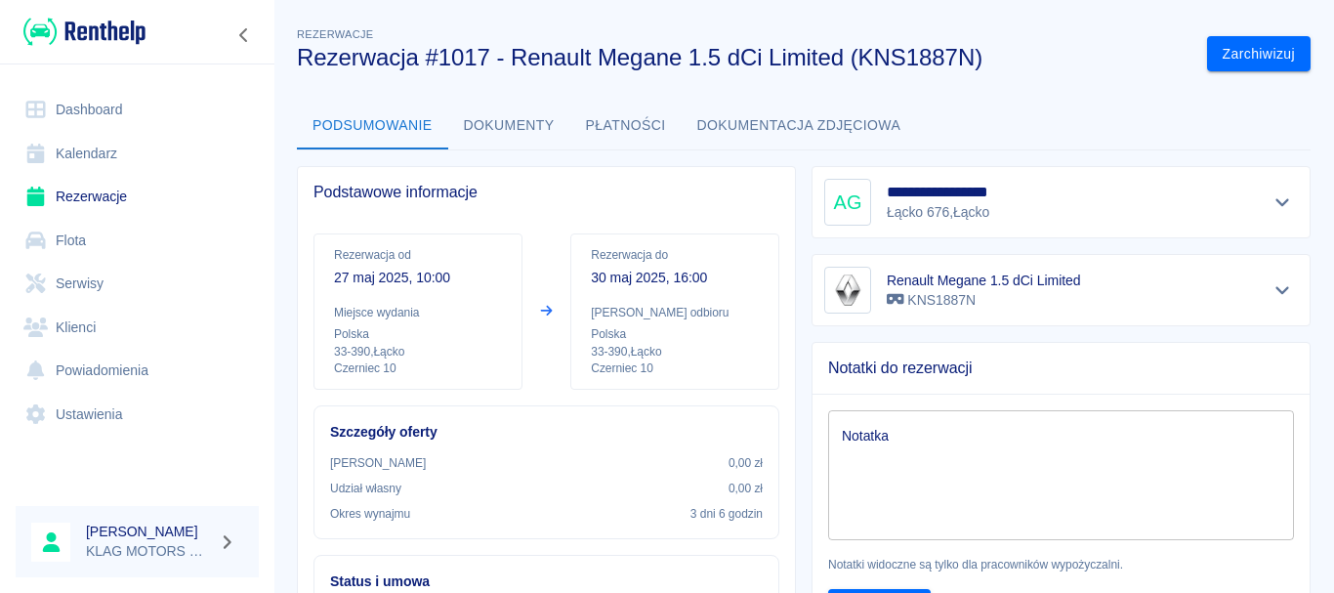
click at [621, 132] on button "Płatności" at bounding box center [625, 126] width 111 height 47
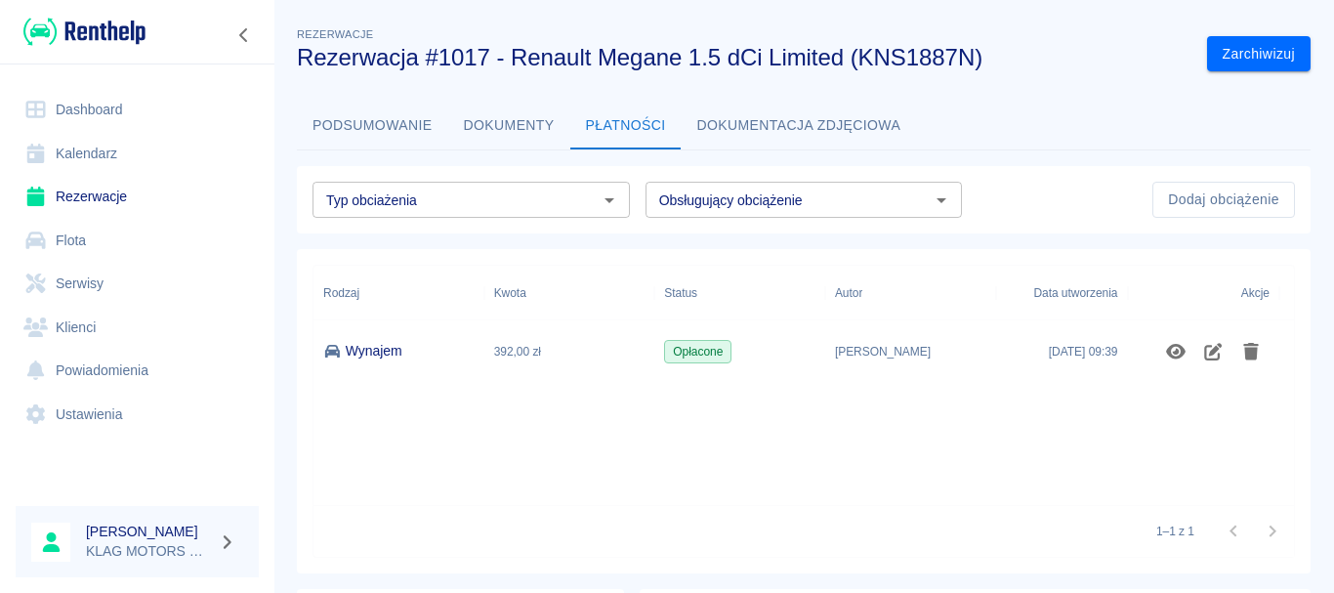
click at [551, 115] on button "Dokumenty" at bounding box center [509, 126] width 122 height 47
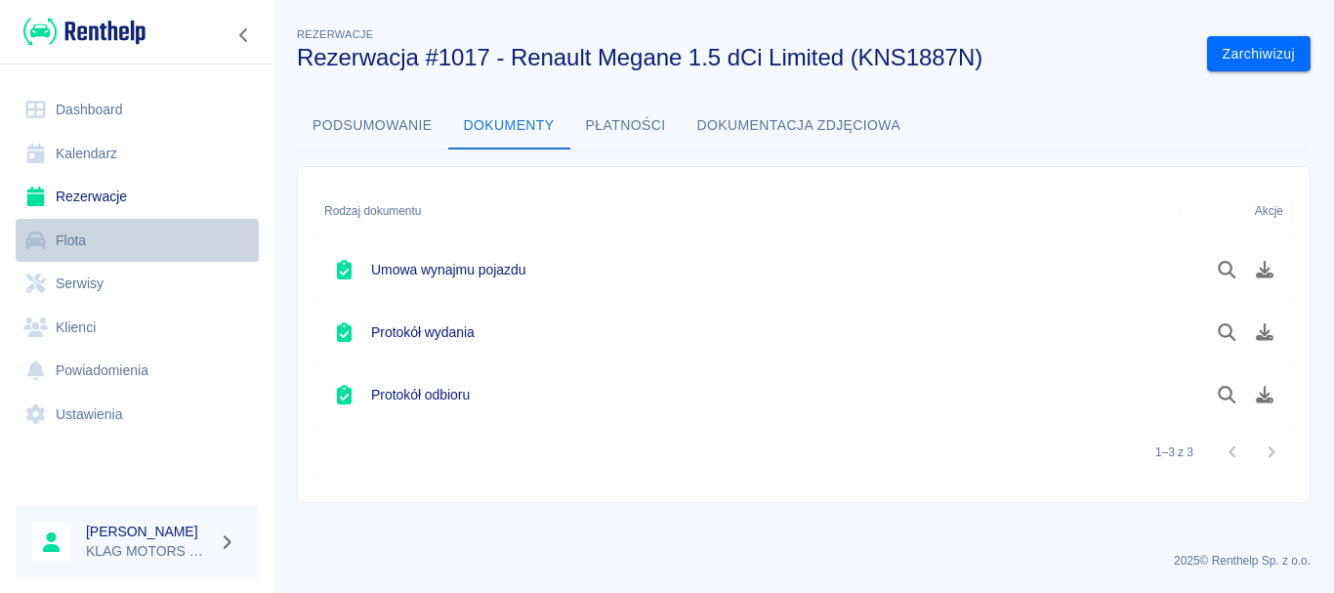
click at [113, 245] on link "Flota" at bounding box center [137, 241] width 243 height 44
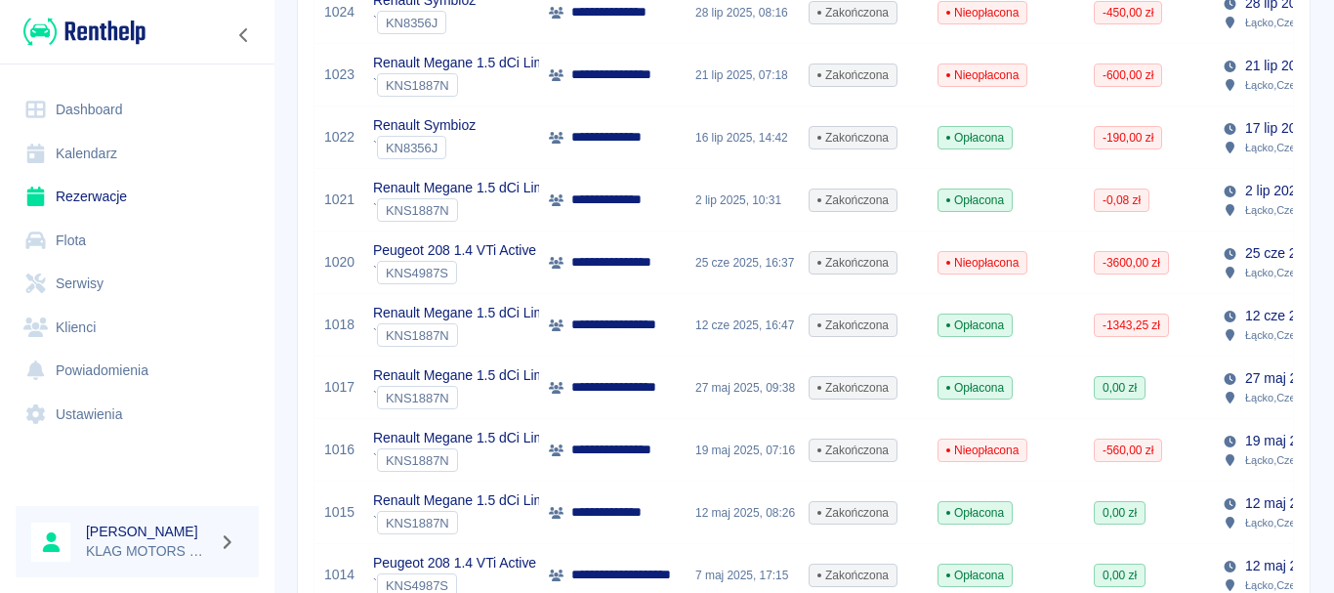
scroll to position [976, 0]
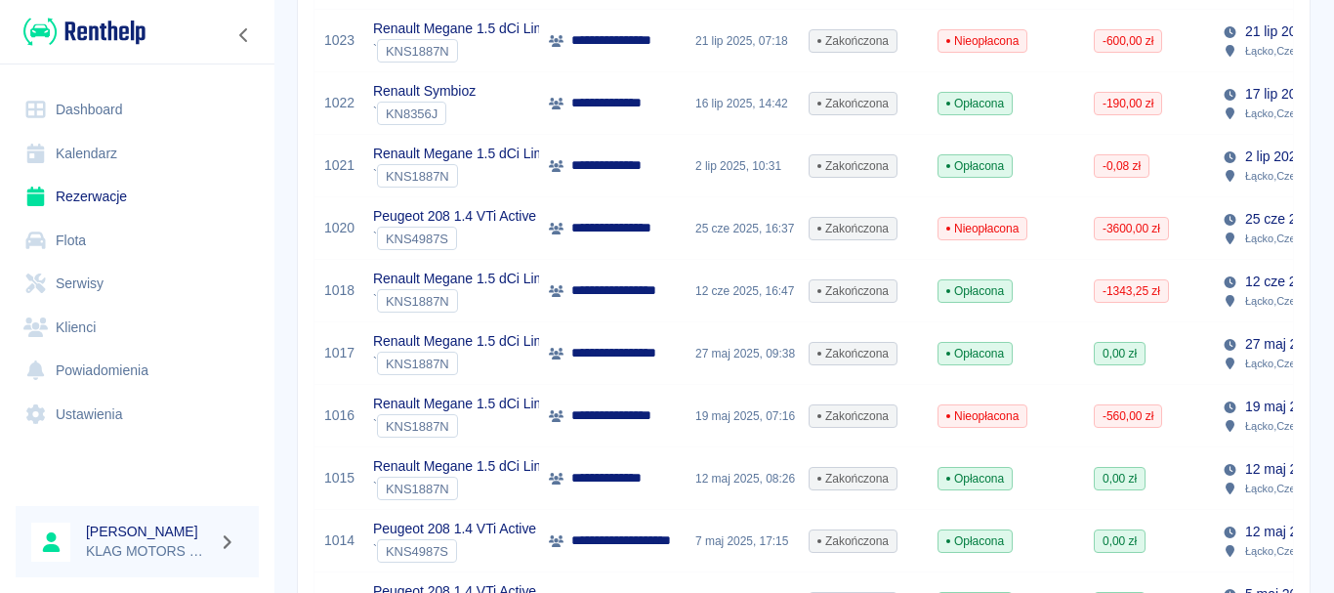
click at [510, 298] on div "` KNS1887N" at bounding box center [470, 300] width 194 height 23
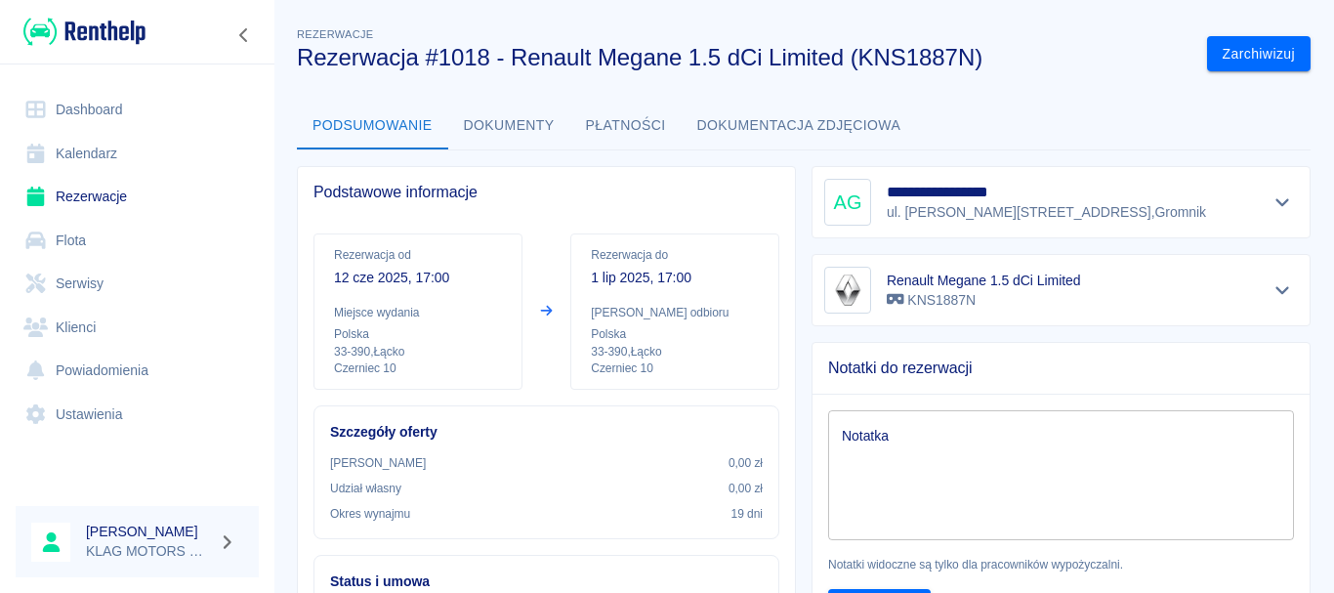
click at [536, 127] on button "Dokumenty" at bounding box center [509, 126] width 122 height 47
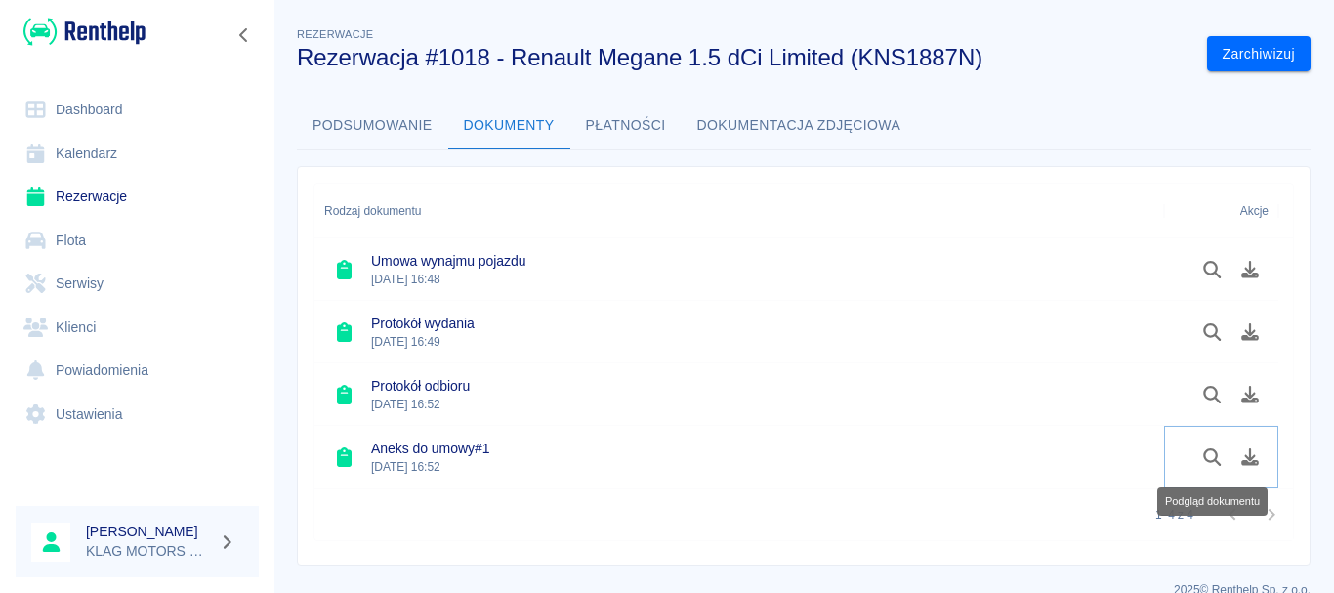
click at [1213, 461] on icon "Podgląd dokumentu" at bounding box center [1212, 457] width 18 height 18
click at [1210, 267] on icon "Podgląd dokumentu" at bounding box center [1212, 270] width 22 height 18
click at [133, 13] on div at bounding box center [137, 31] width 274 height 63
click at [133, 21] on img at bounding box center [84, 32] width 122 height 32
